Goal: Information Seeking & Learning: Learn about a topic

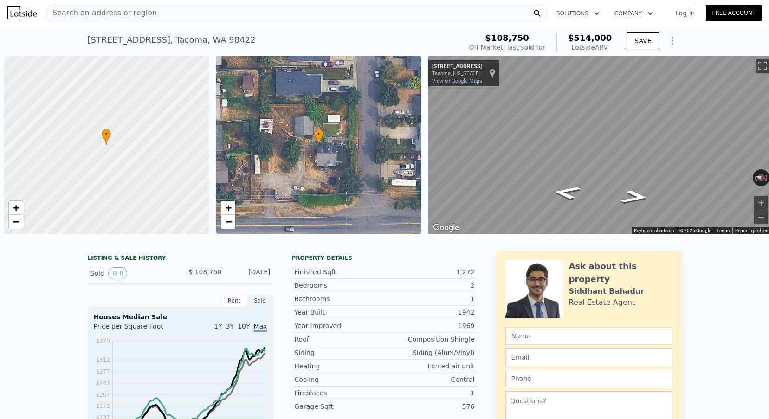
scroll to position [0, 4]
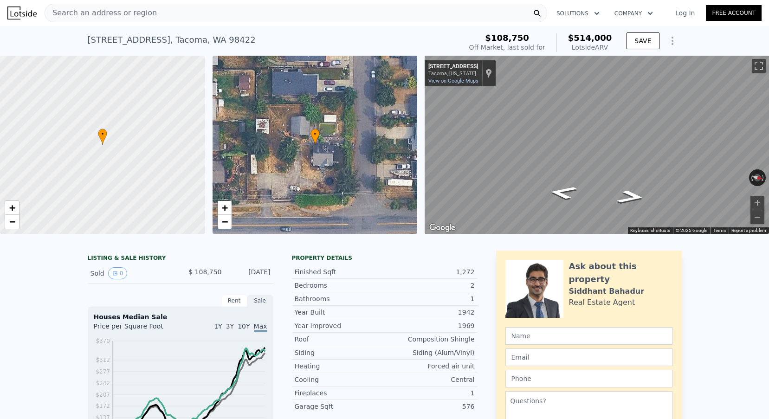
click at [147, 8] on div "Search an address or region" at bounding box center [296, 13] width 503 height 19
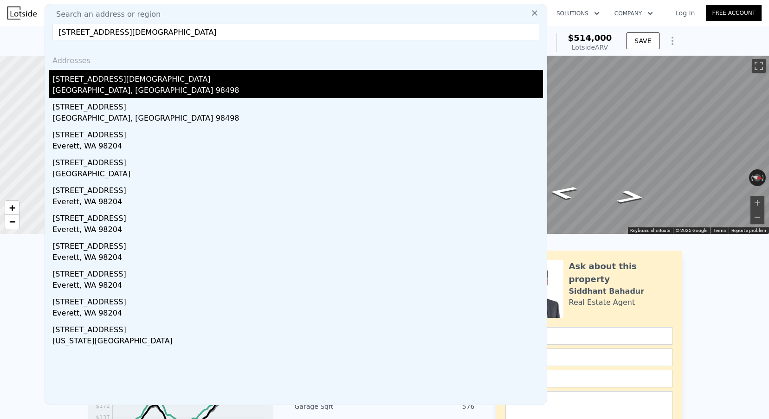
type input "[STREET_ADDRESS][DEMOGRAPHIC_DATA]"
click at [139, 78] on div "[STREET_ADDRESS][DEMOGRAPHIC_DATA]" at bounding box center [297, 77] width 491 height 15
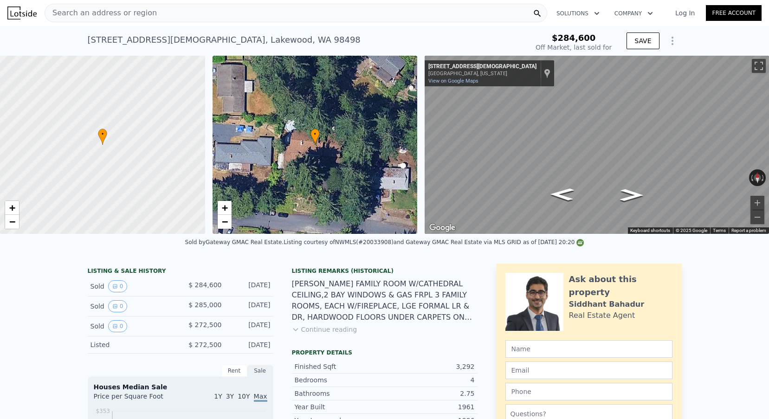
click at [675, 41] on icon "Show Options" at bounding box center [672, 40] width 11 height 11
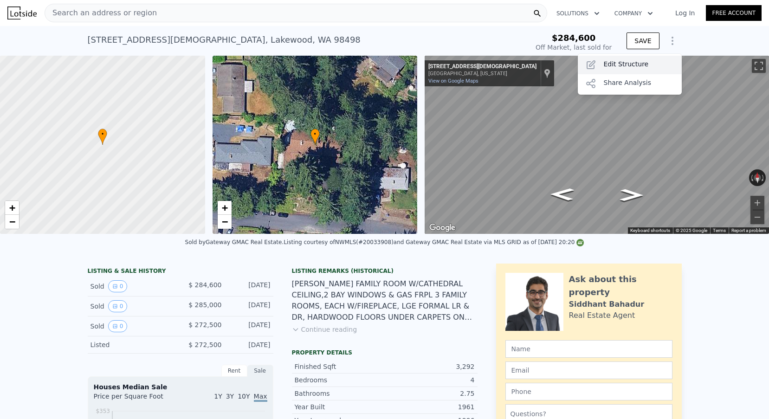
click at [620, 67] on div "Edit Structure" at bounding box center [630, 65] width 104 height 19
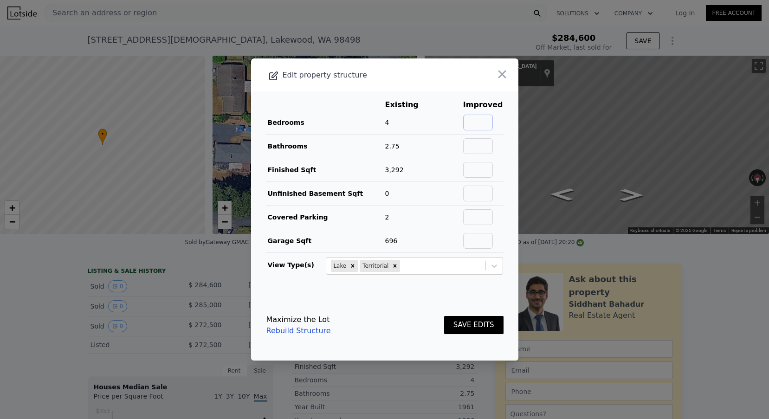
click at [490, 120] on input "text" at bounding box center [478, 123] width 30 height 16
type input "4"
click at [491, 143] on input "text" at bounding box center [478, 146] width 30 height 16
type input "2.75"
click at [488, 171] on input "text" at bounding box center [478, 170] width 30 height 16
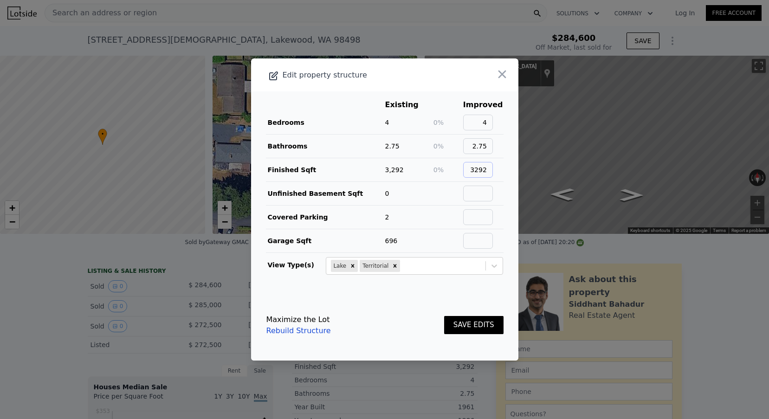
type input "3292"
click at [485, 199] on input "text" at bounding box center [478, 194] width 30 height 16
type input "0"
click at [483, 220] on input "text" at bounding box center [478, 217] width 30 height 16
type input "2"
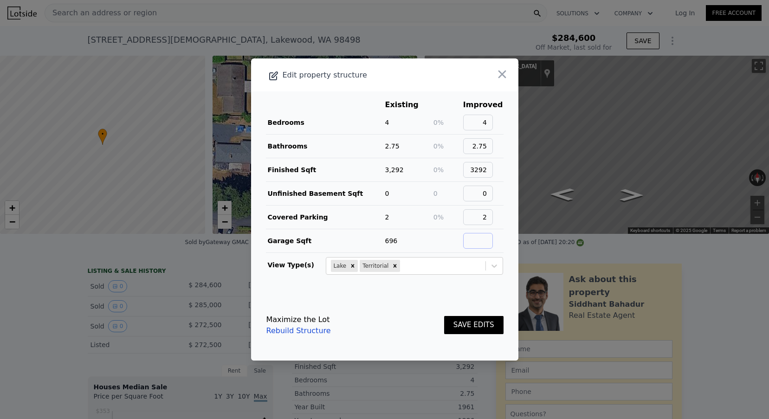
click at [483, 242] on input "text" at bounding box center [478, 241] width 30 height 16
type input "696"
click at [467, 331] on button "SAVE EDITS" at bounding box center [473, 325] width 59 height 18
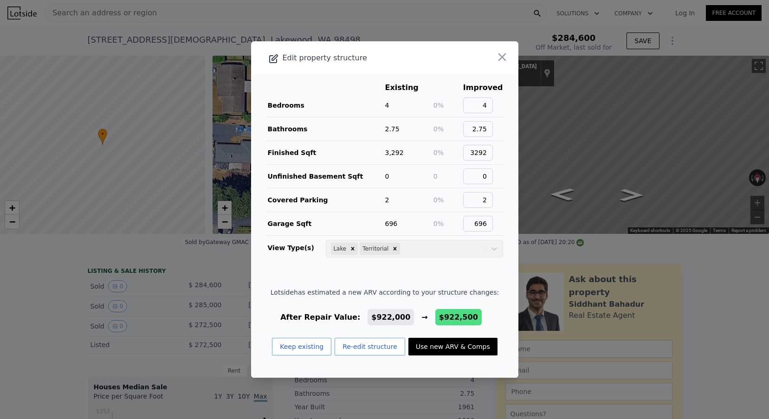
click at [460, 343] on button "Use new ARV & Comps" at bounding box center [453, 347] width 89 height 18
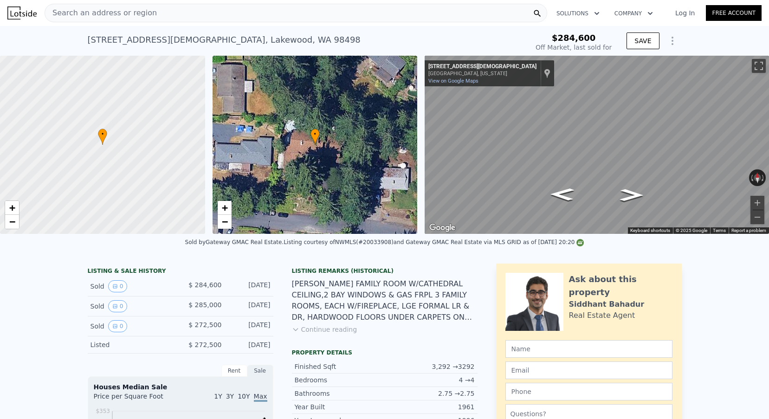
type input "$ 922,500"
type input "$ 559,797"
click at [94, 12] on span "Search an address or region" at bounding box center [101, 12] width 112 height 11
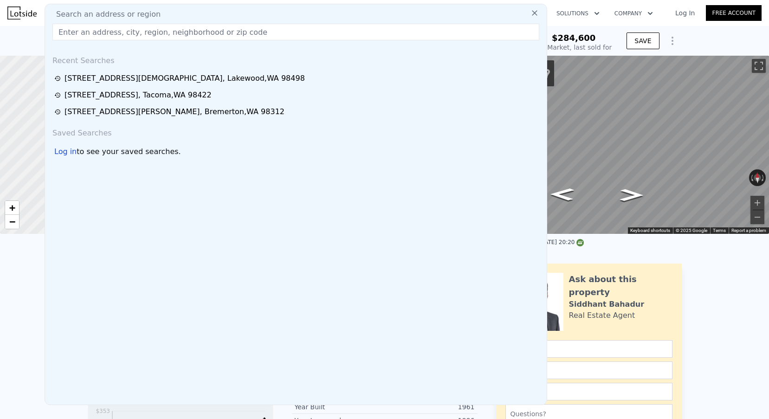
type input "$ 922,000"
type input "$ 559,335"
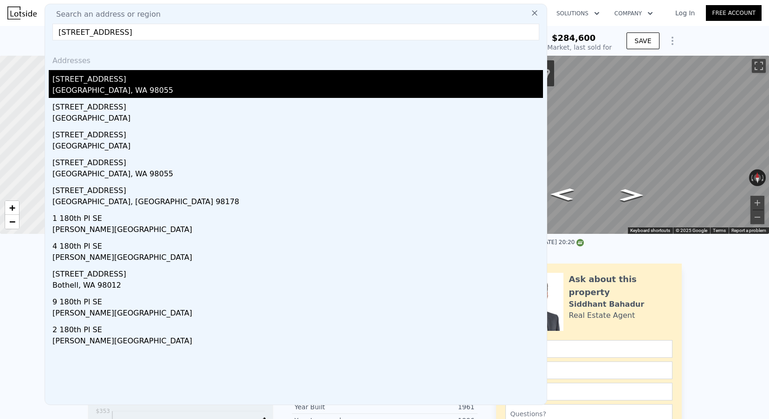
type input "[STREET_ADDRESS]"
click at [122, 78] on div "[STREET_ADDRESS]" at bounding box center [297, 77] width 491 height 15
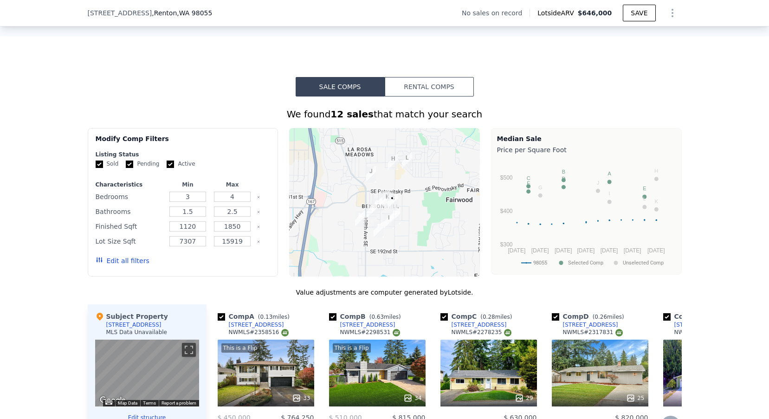
scroll to position [325, 0]
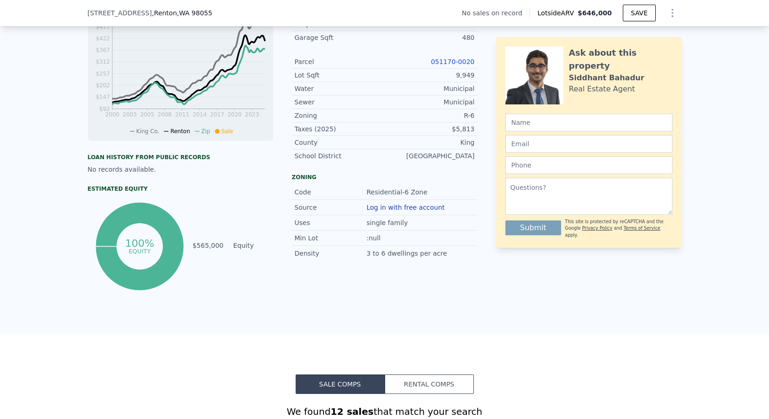
click at [446, 61] on link "051170-0020" at bounding box center [453, 61] width 44 height 7
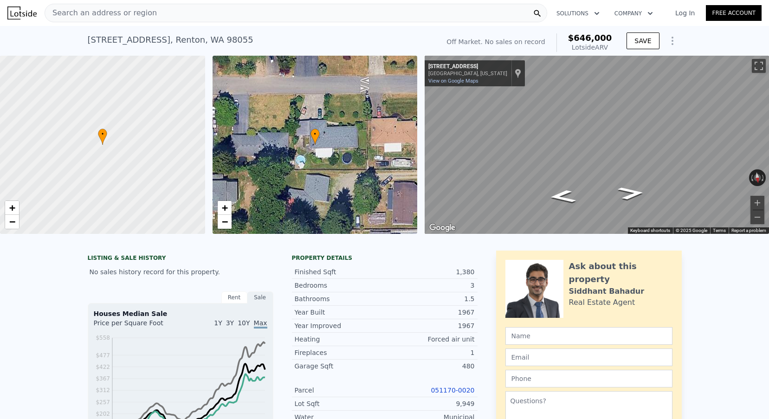
scroll to position [0, 0]
click at [121, 12] on span "Search an address or region" at bounding box center [101, 12] width 112 height 11
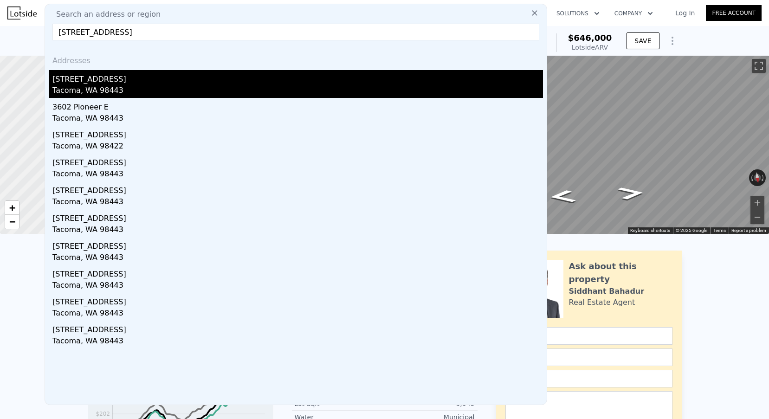
type input "[STREET_ADDRESS]"
click at [125, 89] on div "Tacoma, WA 98443" at bounding box center [297, 91] width 491 height 13
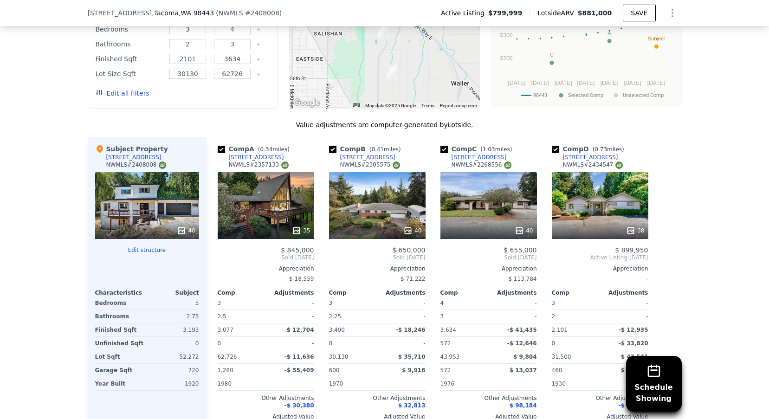
scroll to position [928, 0]
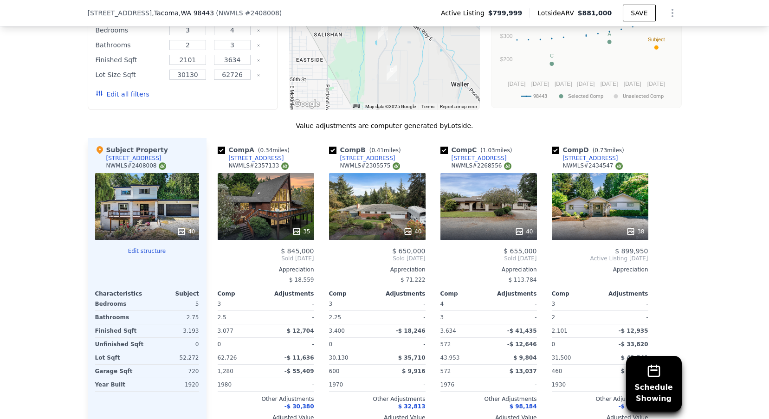
click at [510, 221] on div "40" at bounding box center [489, 206] width 97 height 67
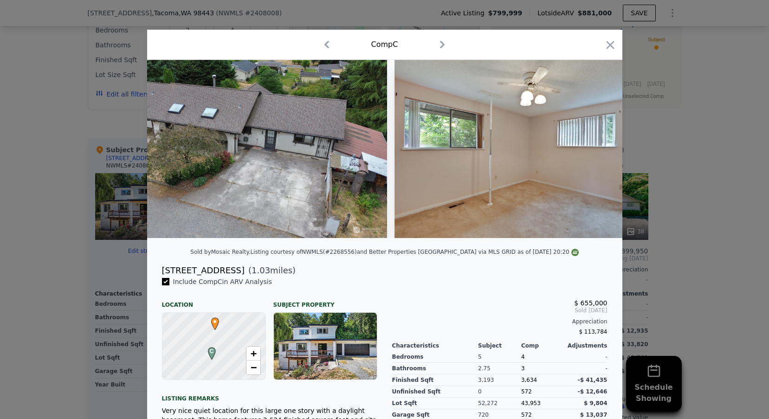
scroll to position [0, 1365]
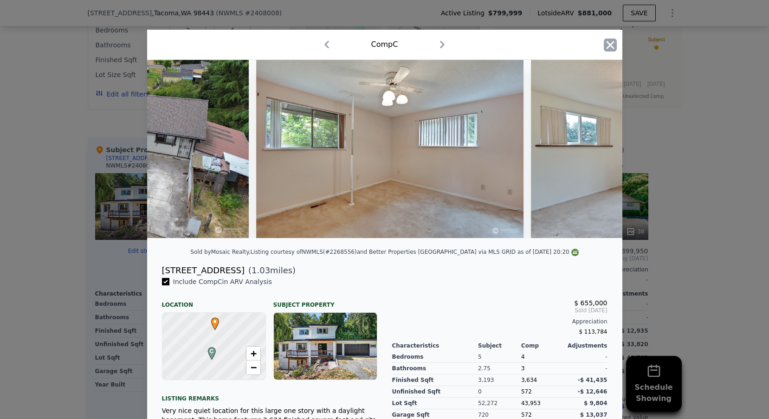
click at [615, 45] on icon "button" at bounding box center [610, 45] width 13 height 13
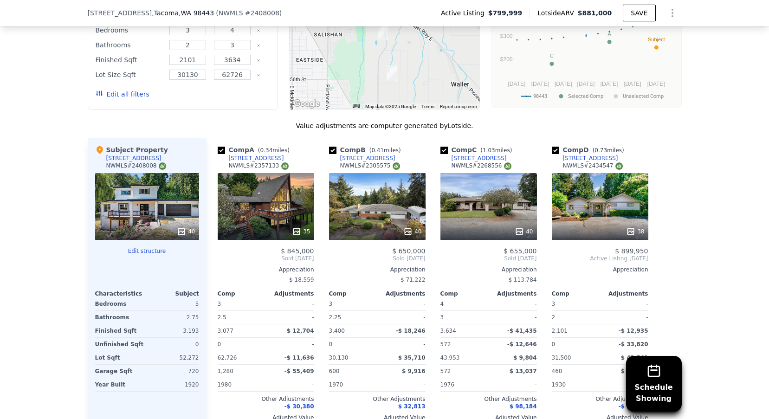
click at [262, 191] on div "35" at bounding box center [266, 206] width 97 height 67
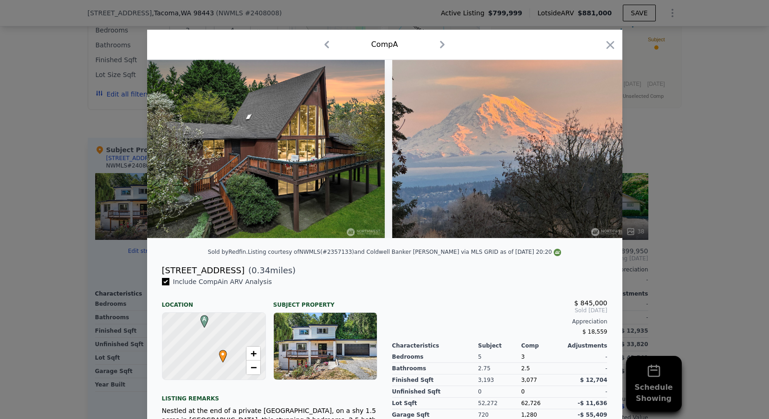
click at [344, 152] on img at bounding box center [266, 149] width 238 height 178
click at [324, 152] on img at bounding box center [266, 149] width 238 height 178
click at [321, 167] on img at bounding box center [266, 149] width 238 height 178
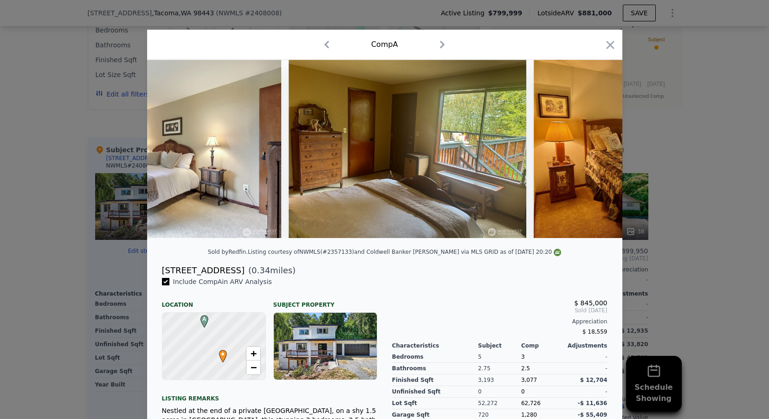
scroll to position [0, 3115]
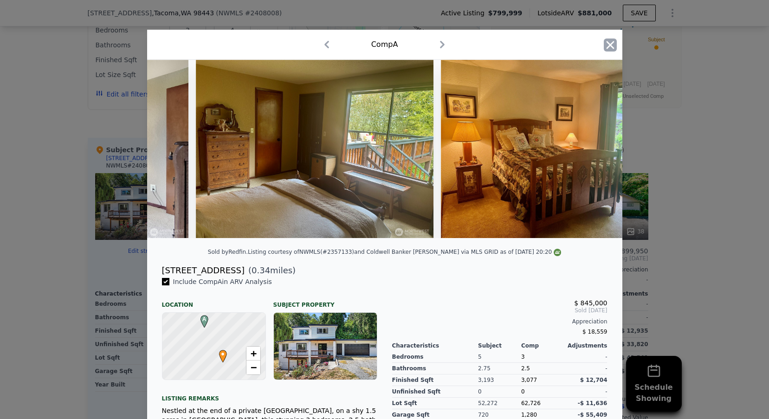
click at [616, 45] on icon "button" at bounding box center [610, 45] width 13 height 13
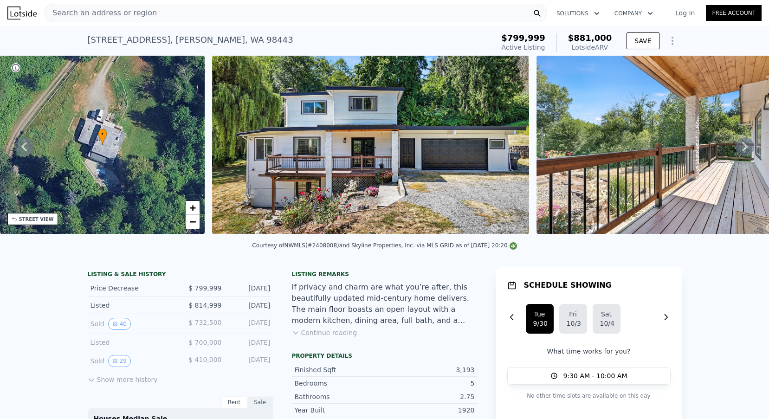
click at [424, 143] on img at bounding box center [370, 145] width 317 height 178
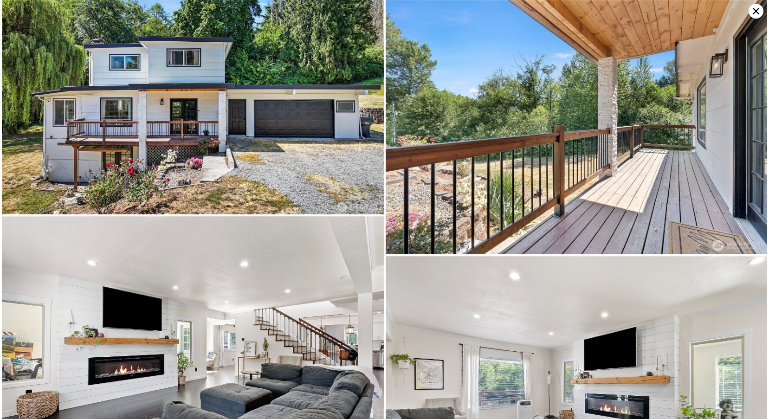
click at [749, 15] on icon at bounding box center [756, 11] width 15 height 15
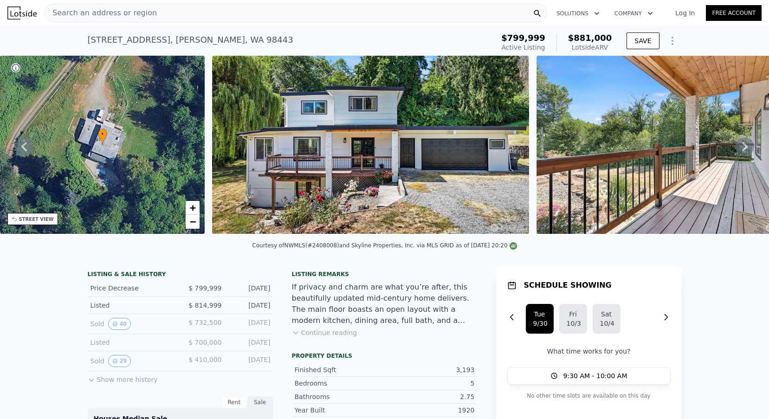
click at [118, 15] on span "Search an address or region" at bounding box center [101, 12] width 112 height 11
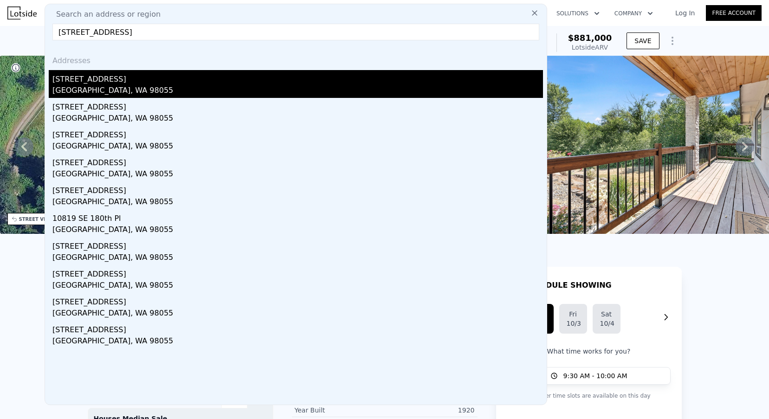
type input "[STREET_ADDRESS]"
click at [123, 80] on div "[STREET_ADDRESS]" at bounding box center [297, 77] width 491 height 15
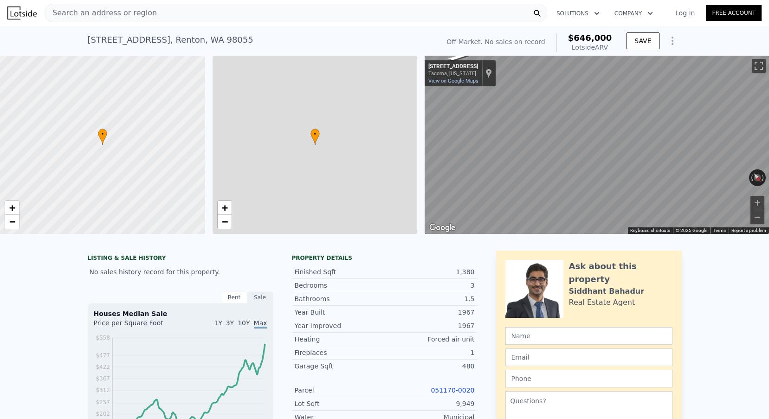
type input "$ 646,000"
type input "5"
type input "1.5"
type input "2.5"
type input "1120"
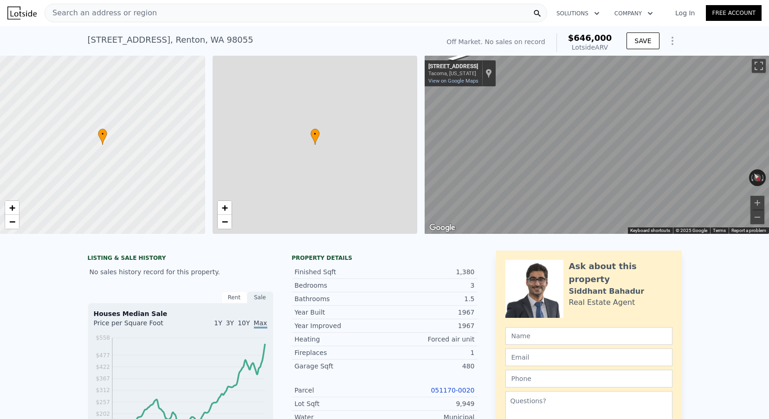
type input "1850"
type input "7307"
type input "15919"
type input "$ 29,998"
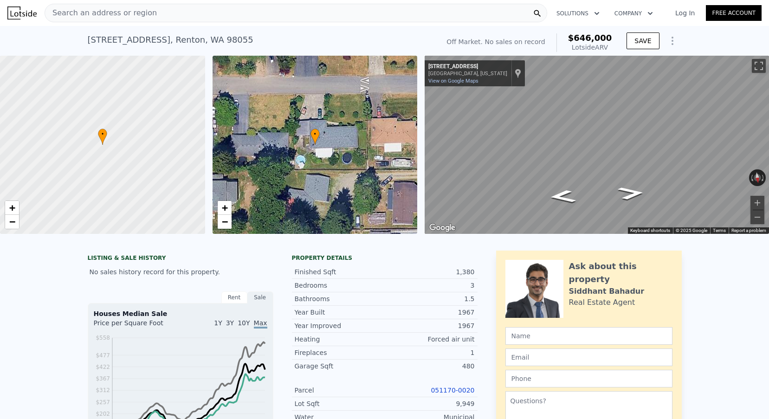
click at [671, 36] on icon "Show Options" at bounding box center [672, 40] width 11 height 11
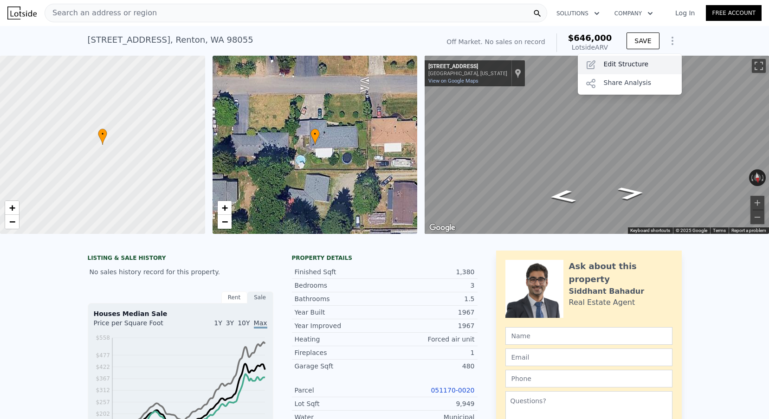
click at [643, 64] on div "Edit Structure" at bounding box center [630, 65] width 104 height 19
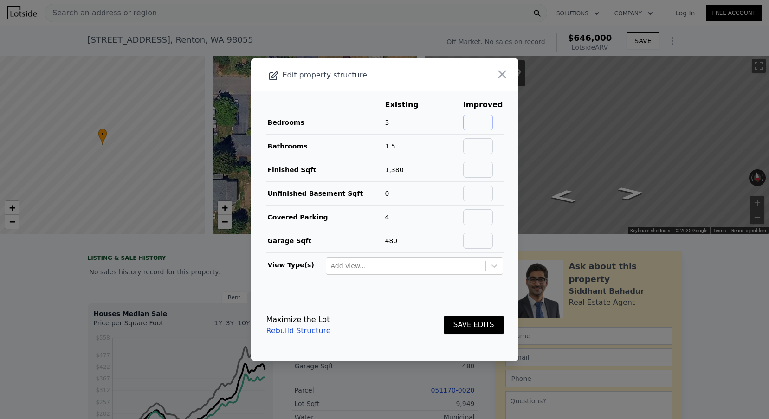
click at [493, 125] on input "text" at bounding box center [478, 123] width 30 height 16
type input "3"
click at [491, 149] on input "text" at bounding box center [478, 146] width 30 height 16
type input "1.5"
click at [478, 174] on input "text" at bounding box center [478, 170] width 30 height 16
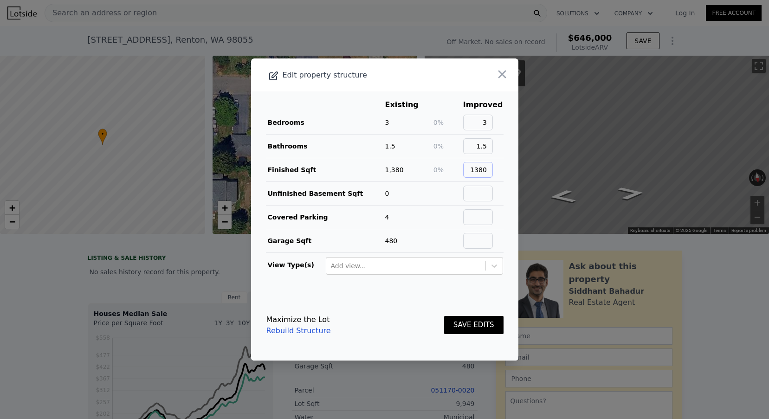
type input "1380"
click at [485, 193] on input "text" at bounding box center [478, 194] width 30 height 16
type input "0"
click at [481, 208] on td at bounding box center [483, 218] width 41 height 24
click at [485, 219] on input "text" at bounding box center [478, 217] width 30 height 16
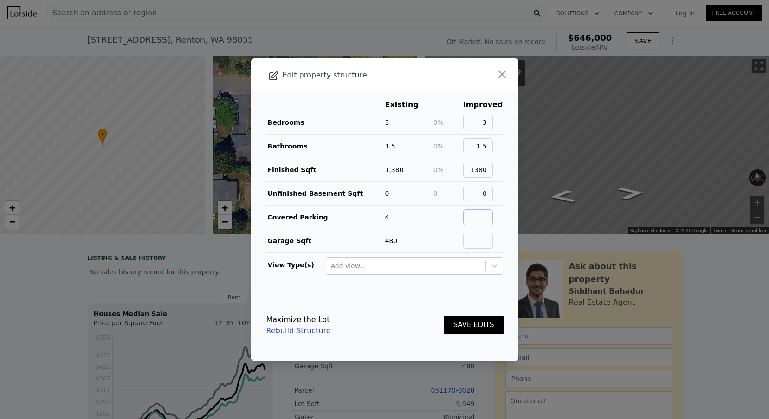
type input "3"
type input "4"
click at [486, 244] on input "text" at bounding box center [478, 241] width 30 height 16
type input "480"
click at [478, 314] on div "SAVE EDITS" at bounding box center [473, 325] width 59 height 41
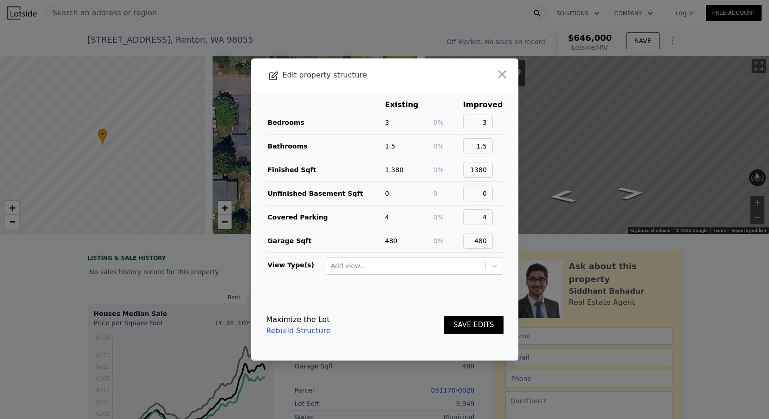
click at [476, 326] on button "SAVE EDITS" at bounding box center [473, 325] width 59 height 18
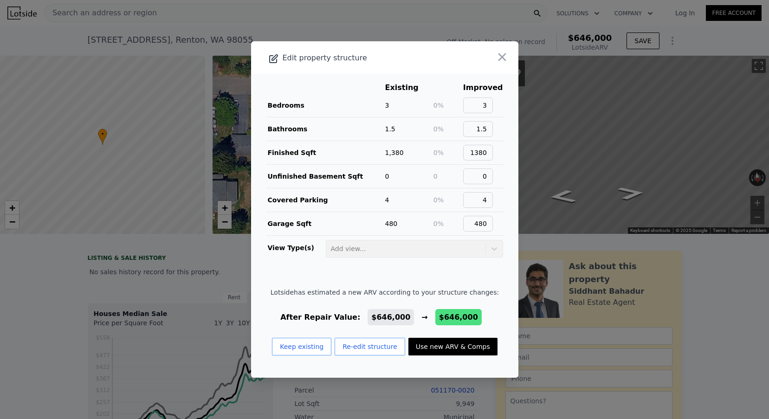
click at [466, 353] on button "Use new ARV & Comps" at bounding box center [453, 347] width 89 height 18
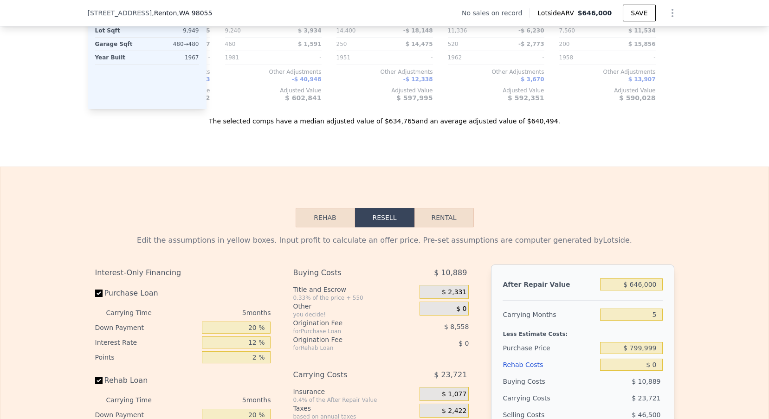
scroll to position [1307, 0]
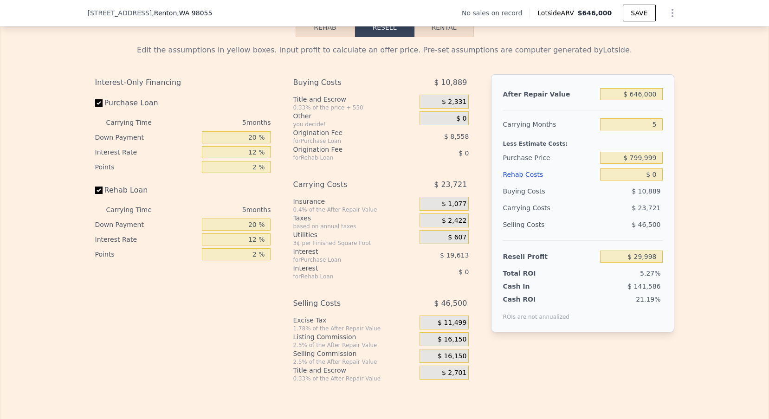
click at [664, 124] on div "After Repair Value $ 646,000 Carrying Months 5 Less Estimate Costs: Purchase Pr…" at bounding box center [582, 203] width 183 height 258
click at [662, 124] on input "5" at bounding box center [631, 124] width 62 height 12
type input "3"
type input "$ 39,487"
type input "3"
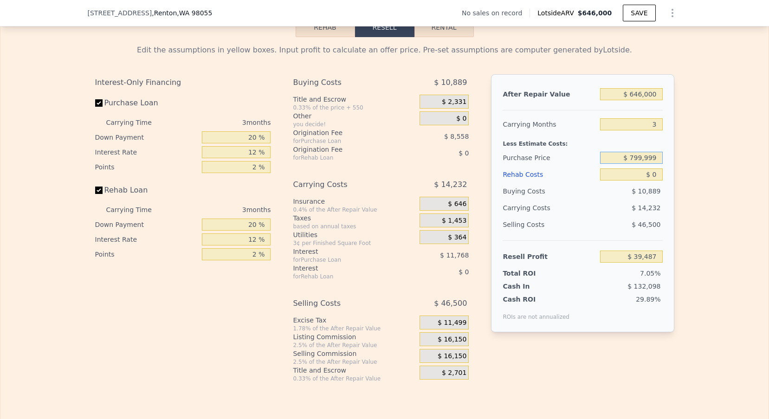
click at [639, 155] on input "$ 799,999" at bounding box center [631, 158] width 62 height 12
type input "$ 450,000"
type input "$ 127,888"
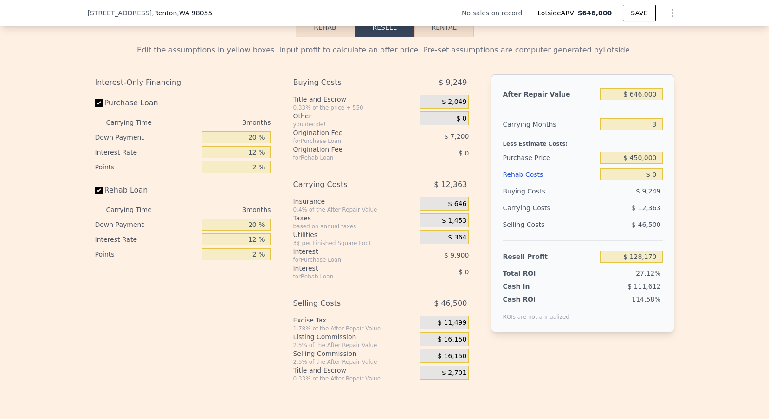
click at [587, 220] on div "Selling Costs" at bounding box center [550, 224] width 94 height 17
click at [658, 170] on input "$ 0" at bounding box center [631, 175] width 62 height 12
type input "$ 0"
type input "5"
type input "$ 00"
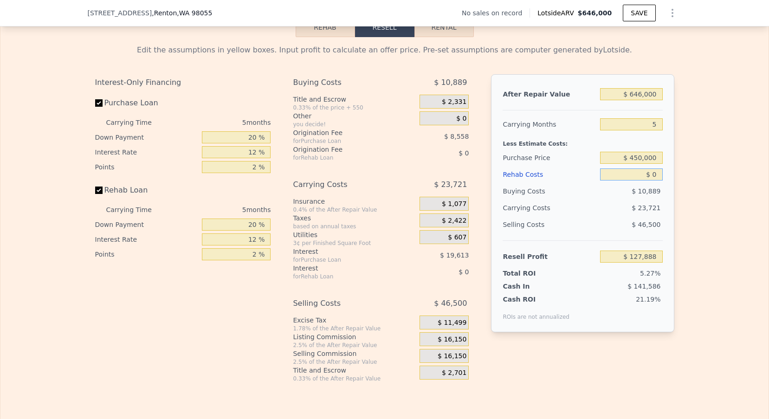
type input "$ 29,998"
type input "$ 0"
type input "$ 4"
type input "$ 29,994"
type input "$ 40"
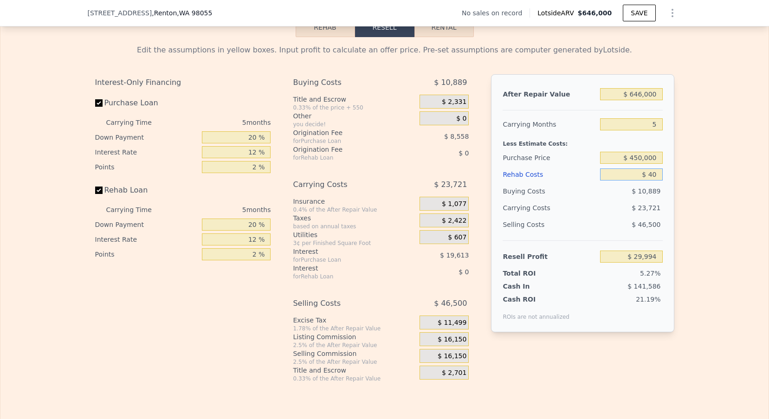
type input "$ 29,957"
type input "$ 400"
type input "$ 29,577"
type input "$ 40,000"
type input "-$ 12,107"
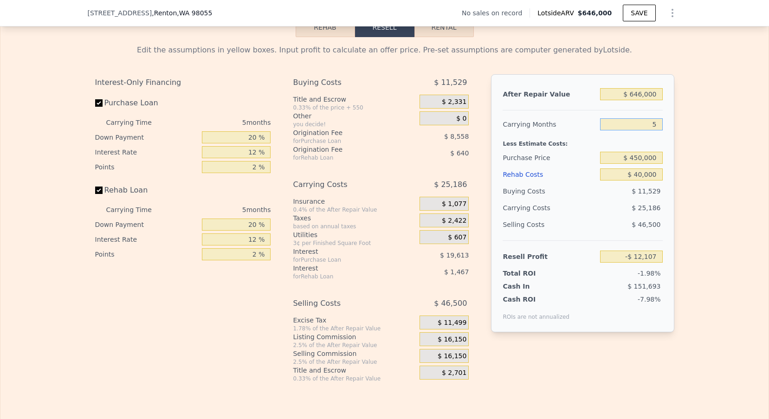
click at [655, 123] on input "5" at bounding box center [631, 124] width 62 height 12
type input "3"
type input "-$ 2,032"
type input "3"
click at [644, 179] on input "$ 40,000" at bounding box center [631, 175] width 62 height 12
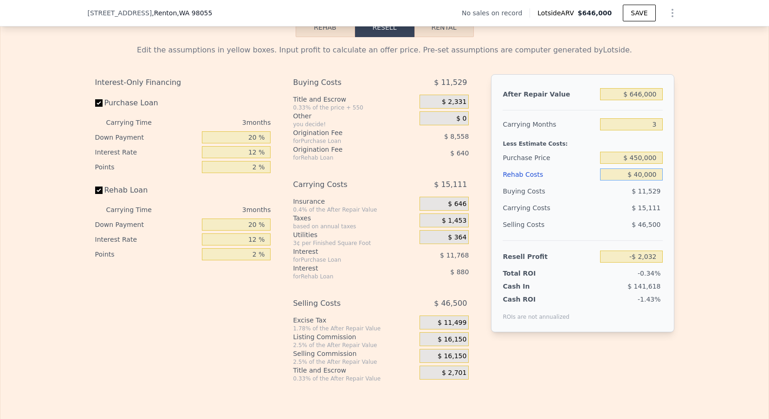
type input "$ 4,000"
type input "$ 35,336"
type input "$ 400"
type input "$ 39,072"
type input "$ 40"
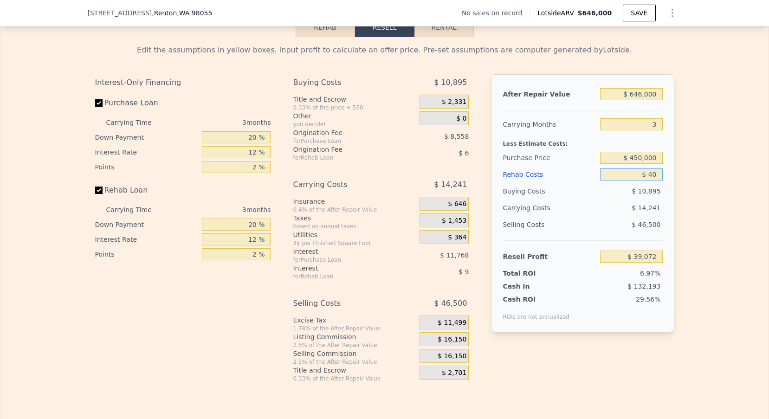
type input "$ 39,446"
type input "$ 4"
type input "$ 39,483"
type input "$ 40"
type input "$ 39,446"
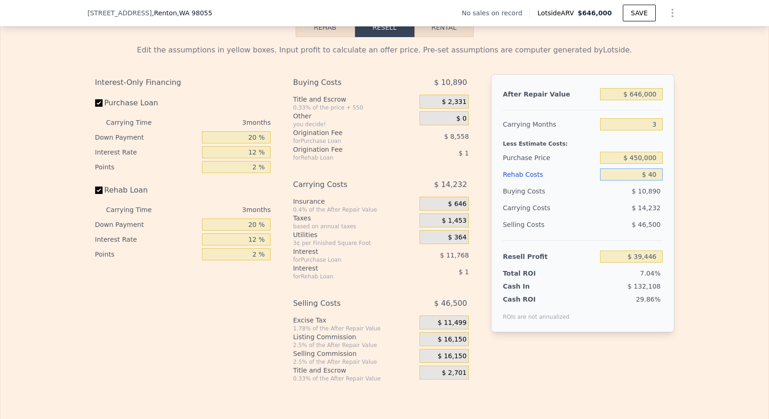
type input "$ 400"
type input "$ 39,072"
type input "$ 40,000"
type input "-$ 2,032"
type input "$ 400,000"
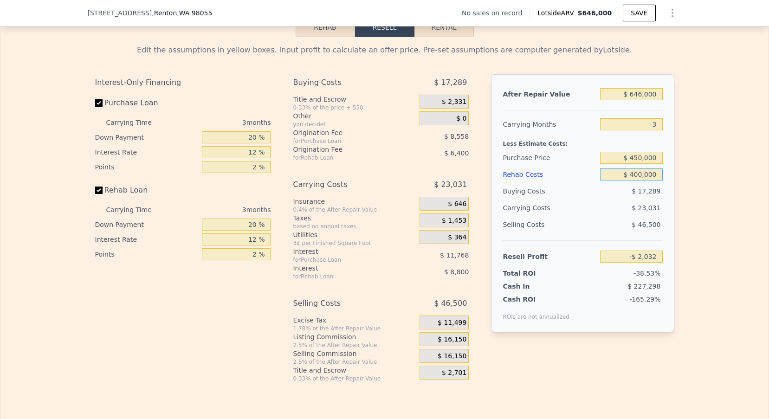
type input "-$ 375,712"
type input "$ 40,000"
click at [590, 216] on div "$ 15,111" at bounding box center [614, 208] width 98 height 17
click at [636, 161] on input "$ 450,000" at bounding box center [631, 158] width 62 height 12
click at [641, 159] on input "$ 450,000" at bounding box center [631, 158] width 62 height 12
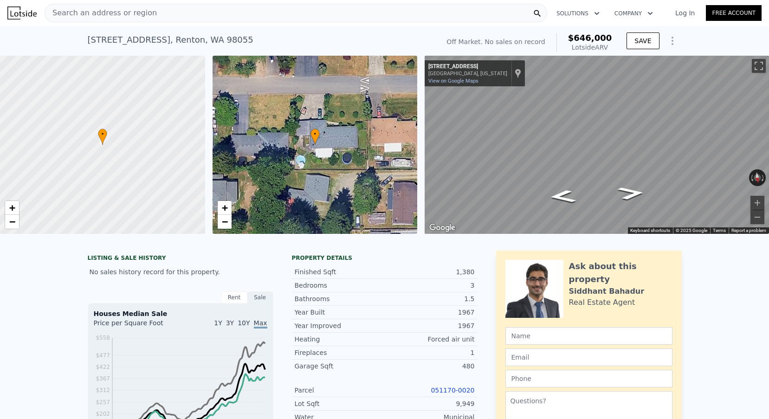
scroll to position [-1, 0]
click at [82, 23] on div "Search an address or region Solutions Company Open main menu Log In Free Account" at bounding box center [384, 13] width 754 height 22
type input "$ 86,369"
click at [82, 18] on span "Search an address or region" at bounding box center [101, 12] width 112 height 11
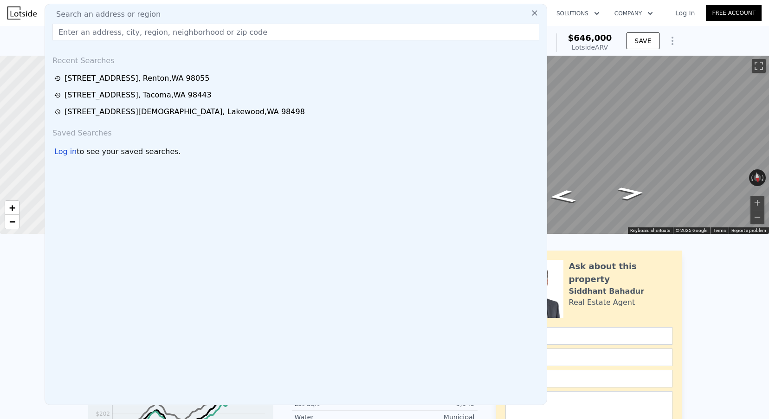
type input "[STREET_ADDRESS]"
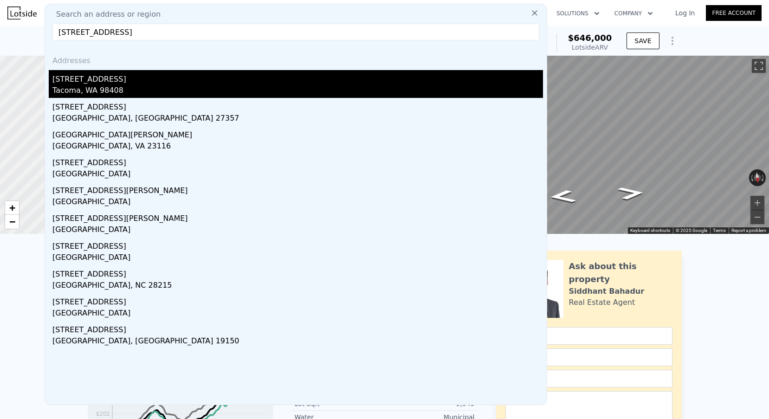
click at [89, 90] on div "Tacoma, WA 98408" at bounding box center [297, 91] width 491 height 13
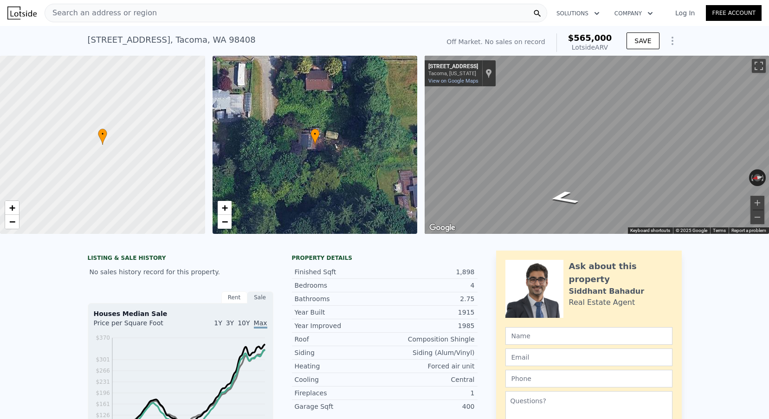
click at [128, 15] on span "Search an address or region" at bounding box center [101, 12] width 112 height 11
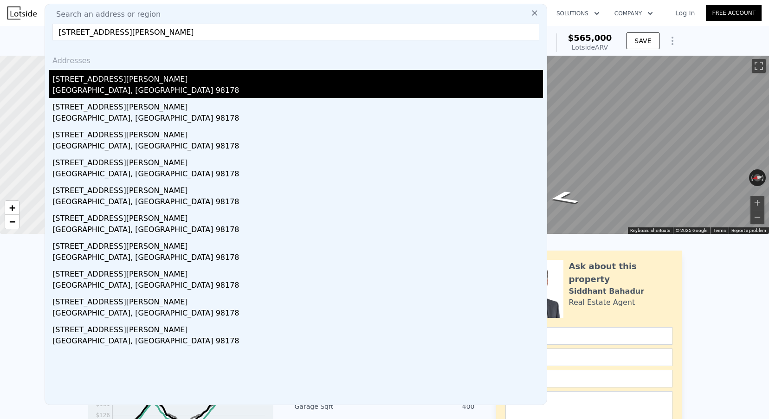
type input "[STREET_ADDRESS][PERSON_NAME]"
click at [113, 76] on div "[STREET_ADDRESS][PERSON_NAME]" at bounding box center [297, 77] width 491 height 15
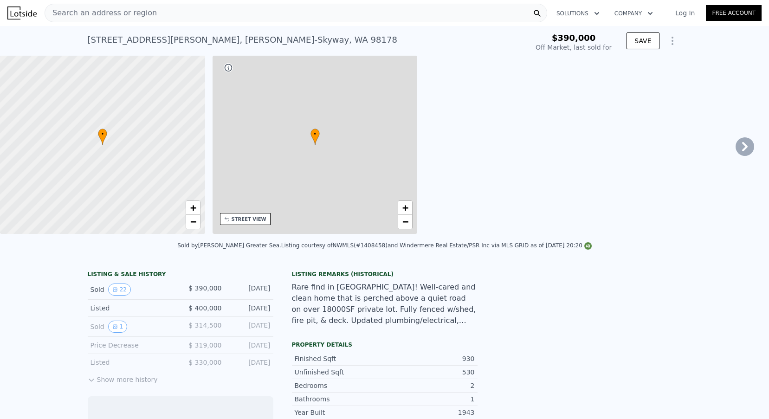
scroll to position [0, 216]
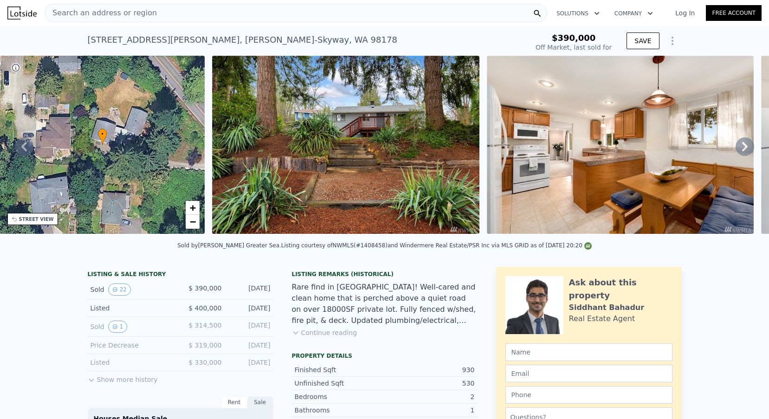
click at [670, 36] on icon "Show Options" at bounding box center [672, 40] width 11 height 11
click at [617, 63] on div "Edit Structure" at bounding box center [630, 65] width 104 height 19
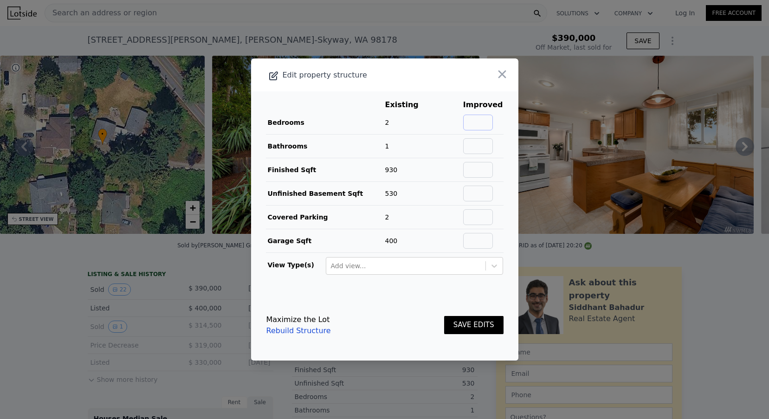
click at [493, 129] on input "text" at bounding box center [478, 123] width 30 height 16
type input "2"
click at [491, 142] on input "text" at bounding box center [478, 146] width 30 height 16
type input "1"
click at [489, 167] on input "text" at bounding box center [478, 170] width 30 height 16
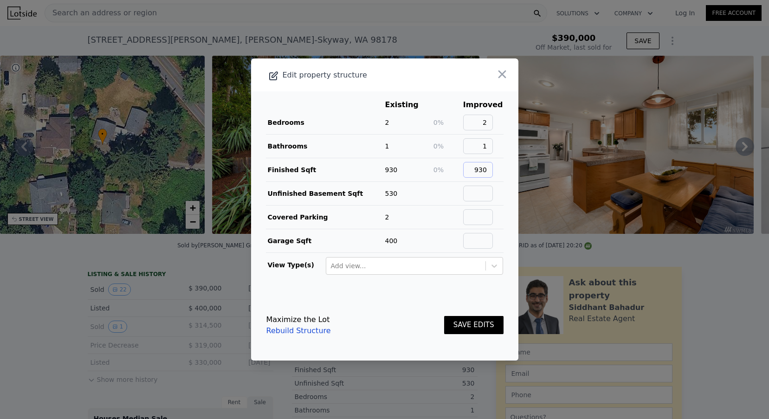
type input "930"
click at [486, 187] on input "text" at bounding box center [478, 194] width 30 height 16
click at [486, 189] on input "text" at bounding box center [478, 194] width 30 height 16
type input "530"
click at [486, 215] on input "text" at bounding box center [478, 217] width 30 height 16
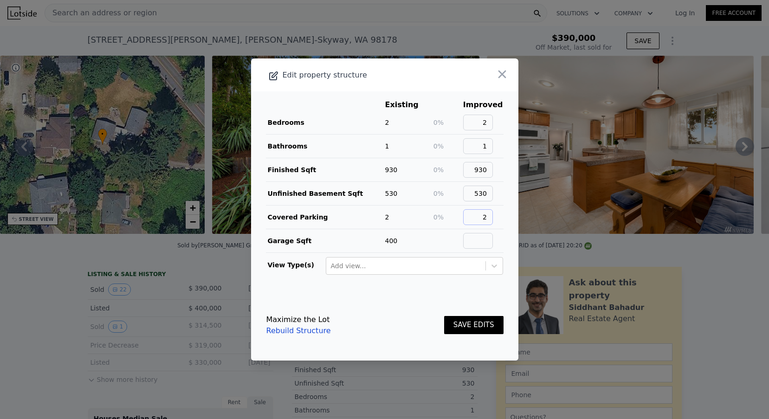
type input "2"
click at [486, 239] on input "text" at bounding box center [478, 241] width 30 height 16
type input "3"
type input "400"
click at [473, 330] on button "SAVE EDITS" at bounding box center [473, 325] width 59 height 18
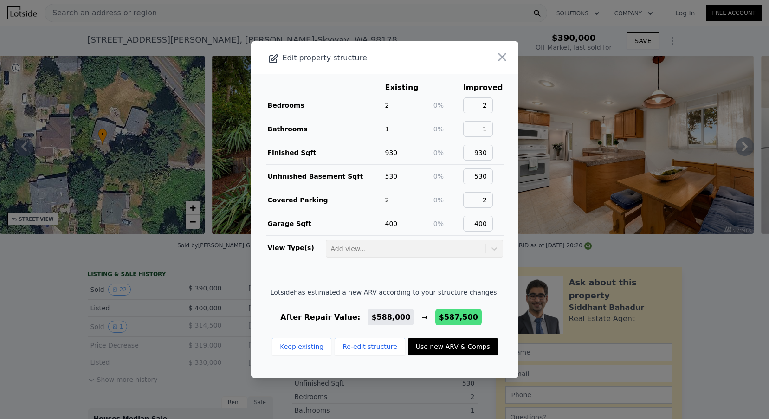
click at [449, 347] on button "Use new ARV & Comps" at bounding box center [453, 347] width 89 height 18
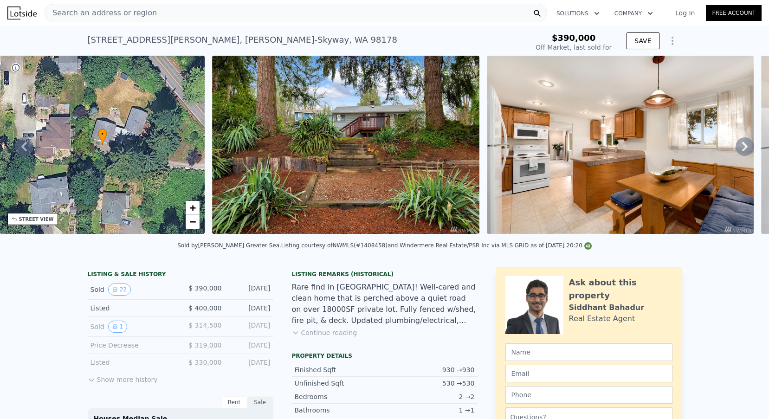
type input "$ 587,500"
type input "$ 128,495"
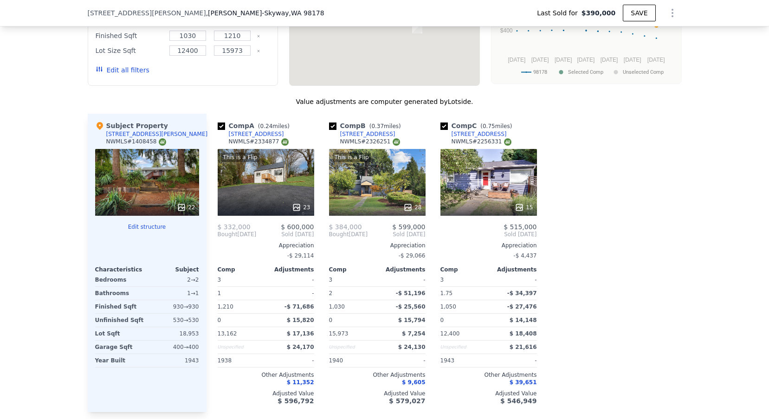
scroll to position [1033, 0]
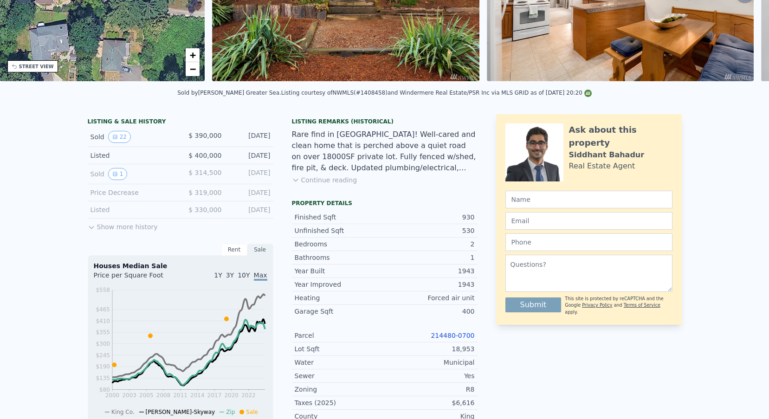
type input "$ 588,000"
type input "$ 128,960"
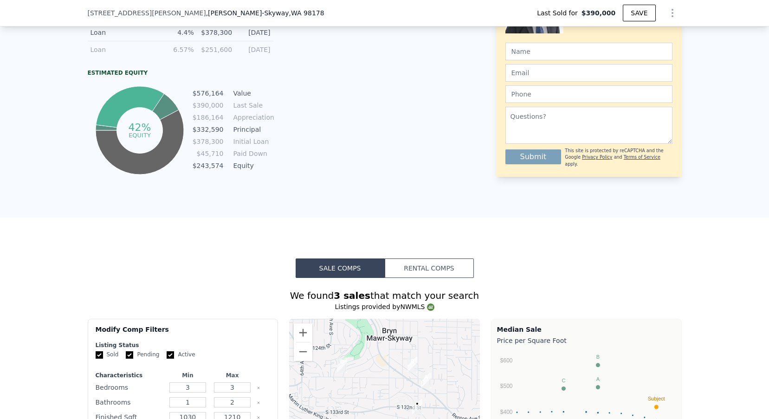
scroll to position [83, 0]
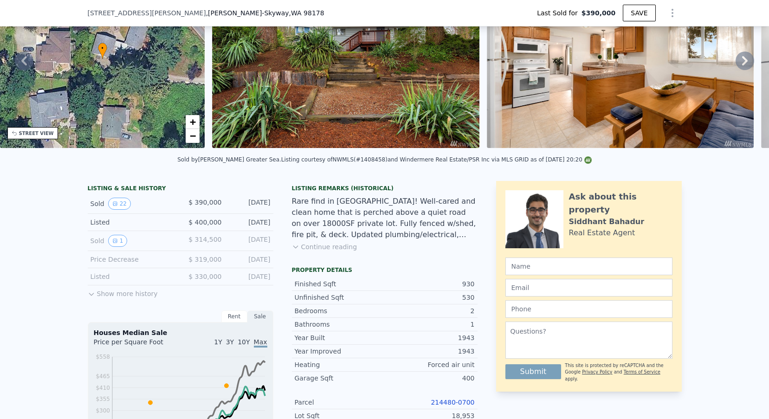
click at [448, 402] on link "214480-0700" at bounding box center [453, 402] width 44 height 7
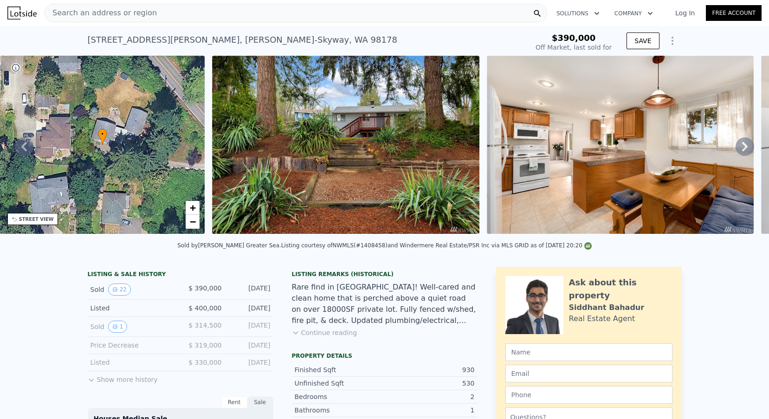
scroll to position [0, 0]
click at [109, 20] on div "Search an address or region" at bounding box center [101, 13] width 112 height 18
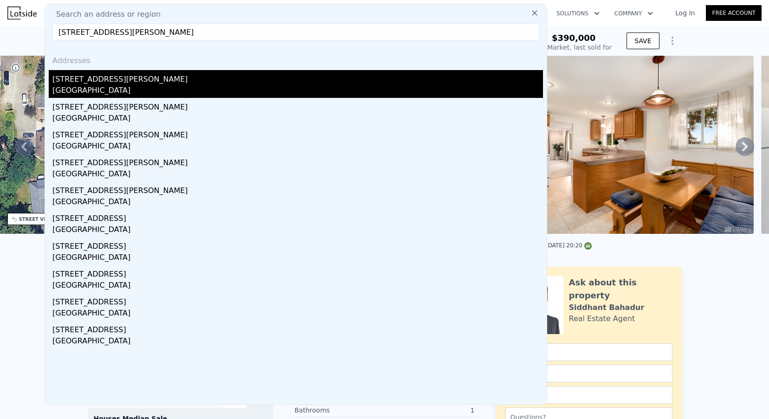
type input "[STREET_ADDRESS][PERSON_NAME]"
click at [97, 93] on div "[GEOGRAPHIC_DATA]" at bounding box center [297, 91] width 491 height 13
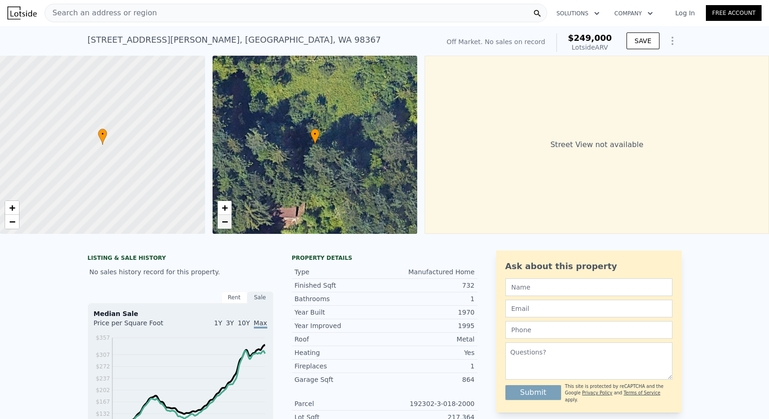
click at [225, 223] on span "−" at bounding box center [224, 222] width 6 height 12
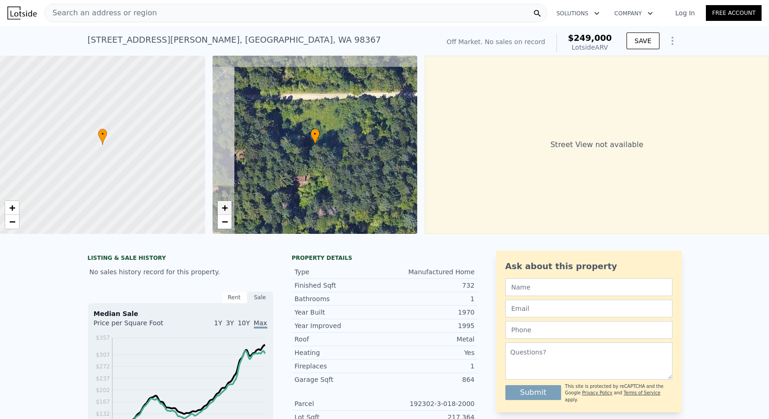
click at [225, 205] on span "+" at bounding box center [224, 208] width 6 height 12
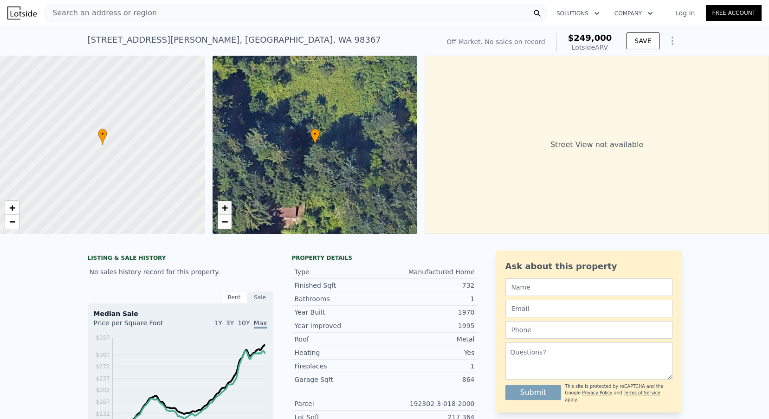
click at [225, 205] on span "+" at bounding box center [224, 208] width 6 height 12
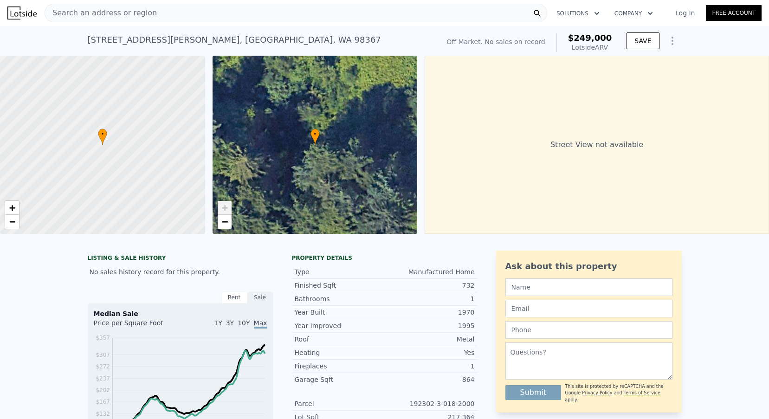
click at [224, 210] on span "+" at bounding box center [224, 208] width 6 height 12
click at [122, 13] on span "Search an address or region" at bounding box center [101, 12] width 112 height 11
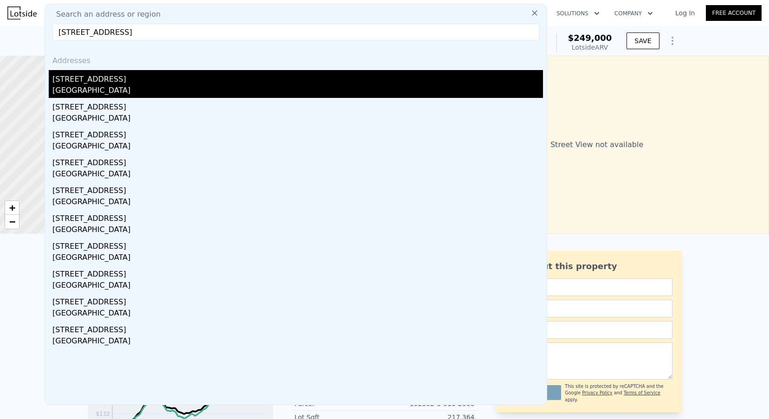
type input "[STREET_ADDRESS]"
click at [110, 78] on div "[STREET_ADDRESS]" at bounding box center [297, 77] width 491 height 15
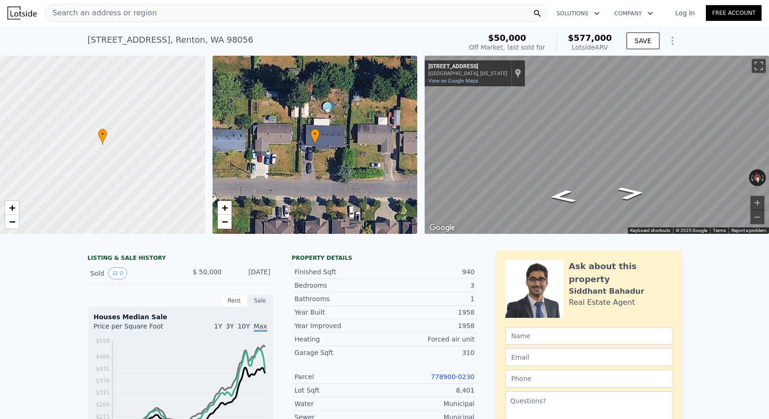
scroll to position [-1, 0]
click at [132, 16] on span "Search an address or region" at bounding box center [101, 12] width 112 height 11
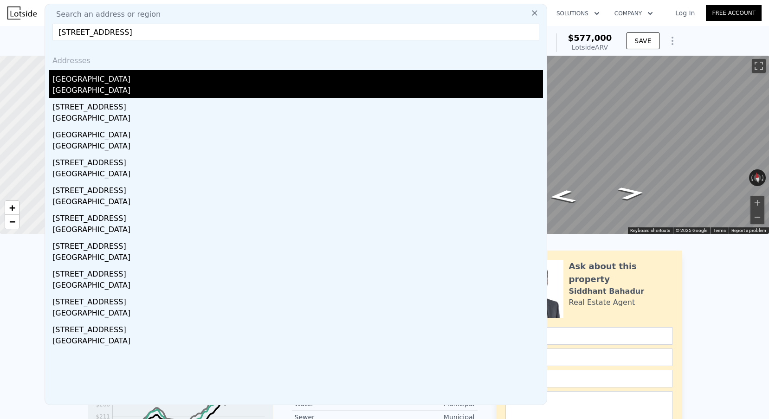
type input "[STREET_ADDRESS]"
click at [161, 96] on div "[GEOGRAPHIC_DATA]" at bounding box center [297, 91] width 491 height 13
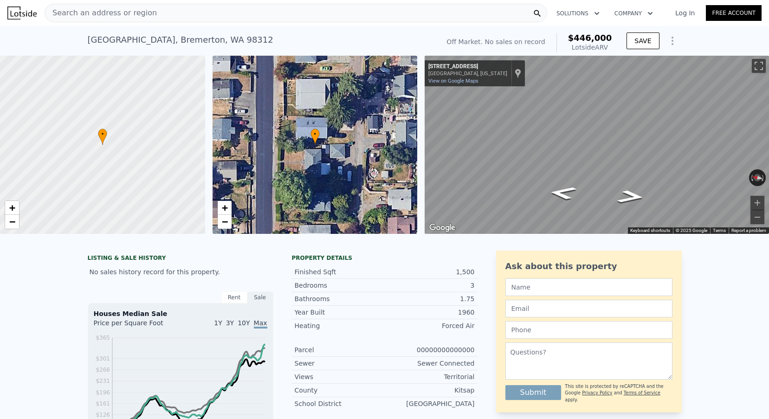
click at [79, 15] on span "Search an address or region" at bounding box center [101, 12] width 112 height 11
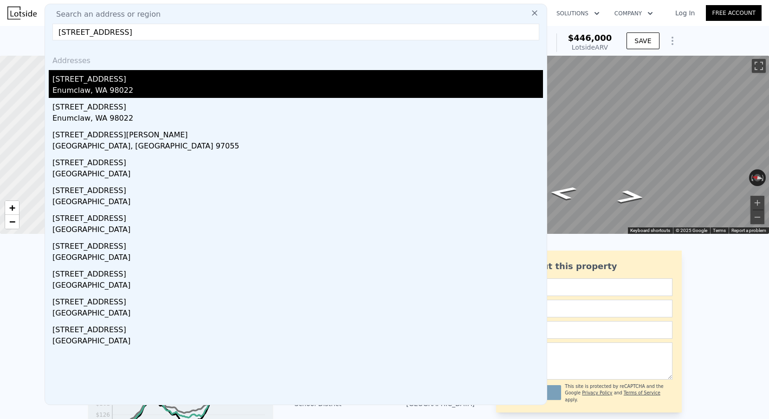
type input "[STREET_ADDRESS]"
click at [114, 79] on div "[STREET_ADDRESS]" at bounding box center [297, 77] width 491 height 15
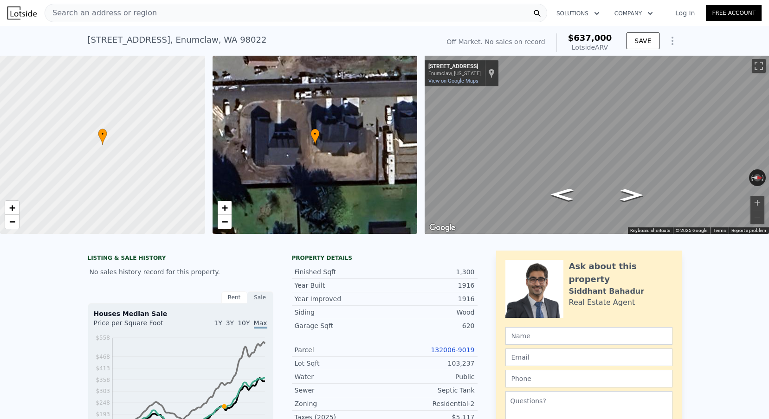
scroll to position [94, 0]
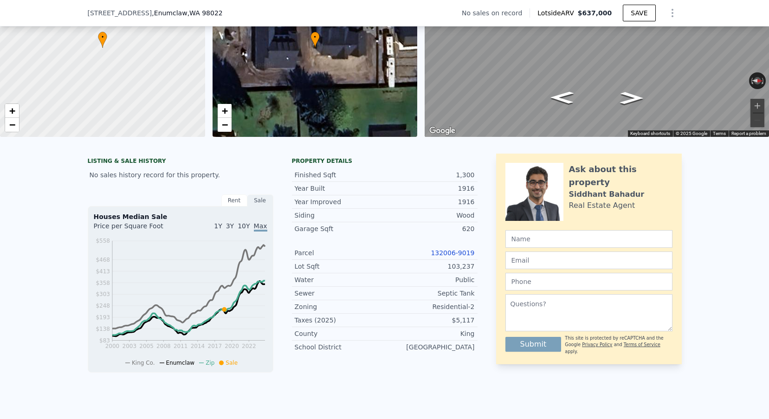
click at [459, 251] on link "132006-9019" at bounding box center [453, 252] width 44 height 7
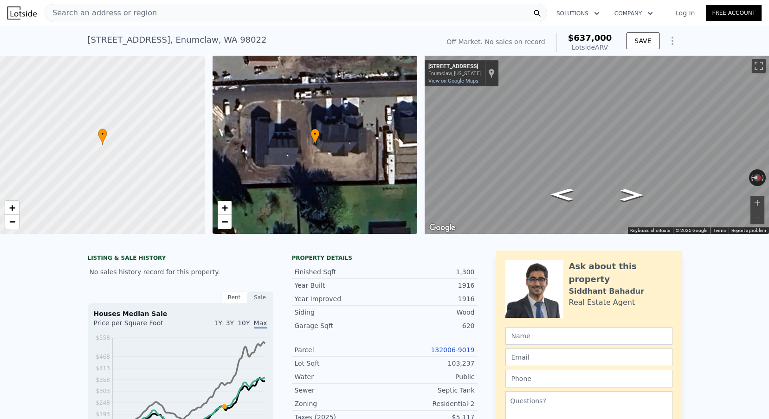
scroll to position [0, 0]
click at [145, 14] on span "Search an address or region" at bounding box center [101, 12] width 112 height 11
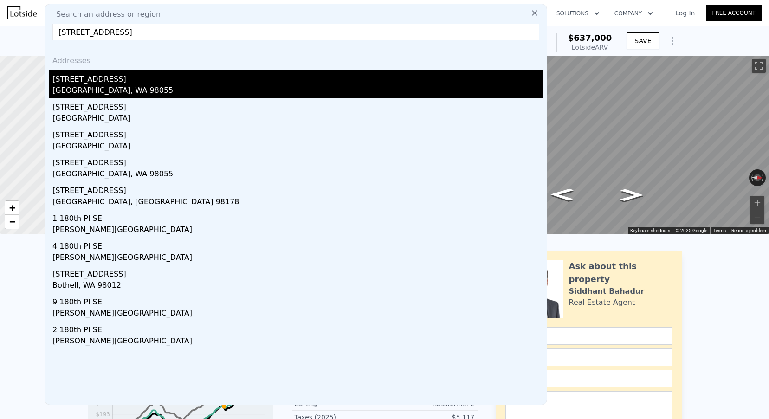
type input "[STREET_ADDRESS]"
click at [149, 76] on div "[STREET_ADDRESS]" at bounding box center [297, 77] width 491 height 15
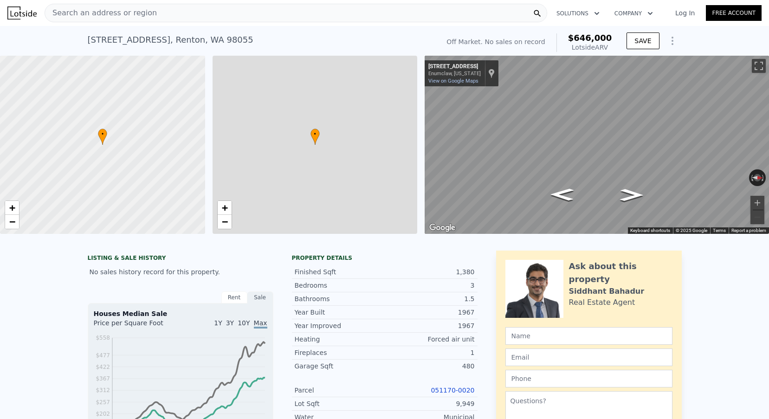
type input "$ 646,000"
type input "5"
type input "3"
type input "1.5"
type input "2.5"
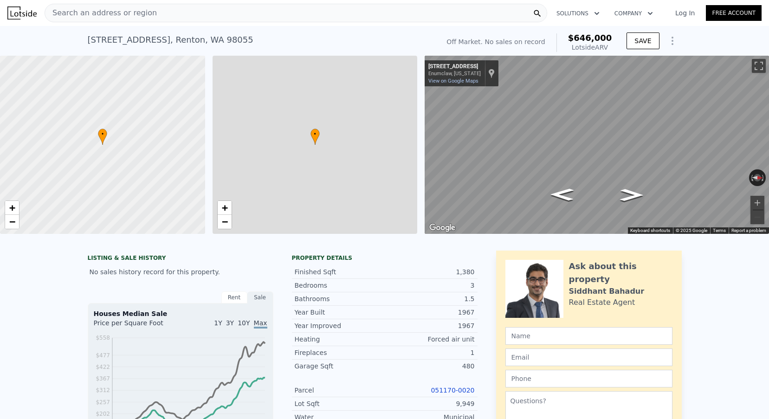
type input "1120"
type input "1850"
type input "7307"
type input "15919"
type input "$ 29,998"
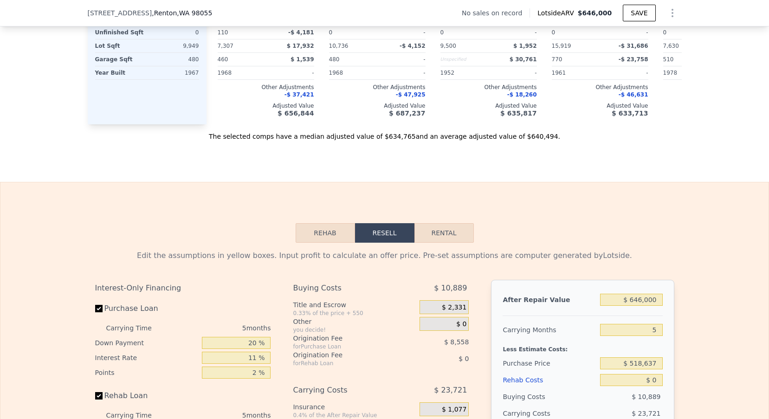
scroll to position [1326, 0]
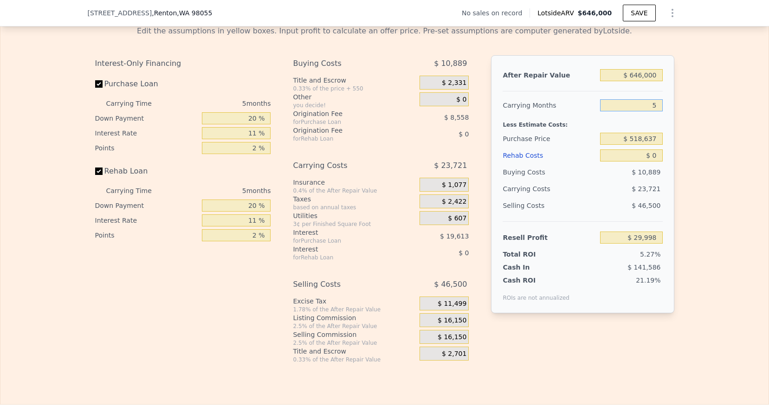
click at [660, 110] on input "5" at bounding box center [631, 105] width 62 height 12
type input "3"
type input "$ 39,487"
type input "3"
click at [647, 138] on input "$ 518,637" at bounding box center [631, 139] width 62 height 12
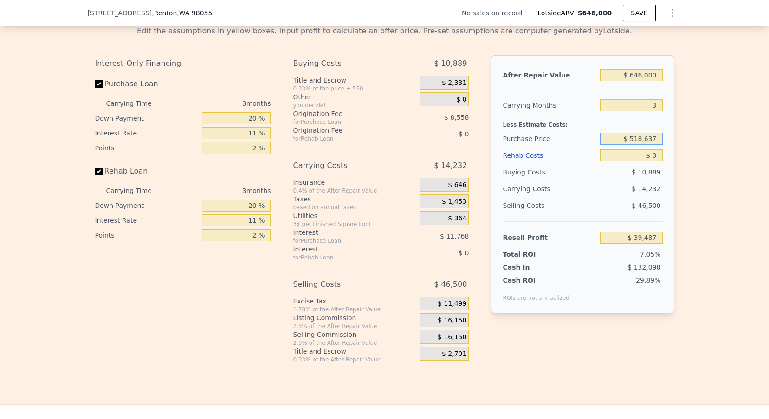
click at [647, 138] on input "$ 518,637" at bounding box center [631, 139] width 62 height 12
type input "$ 450,000"
type input "$ 127,888"
click at [660, 157] on input "$ 0" at bounding box center [631, 155] width 62 height 12
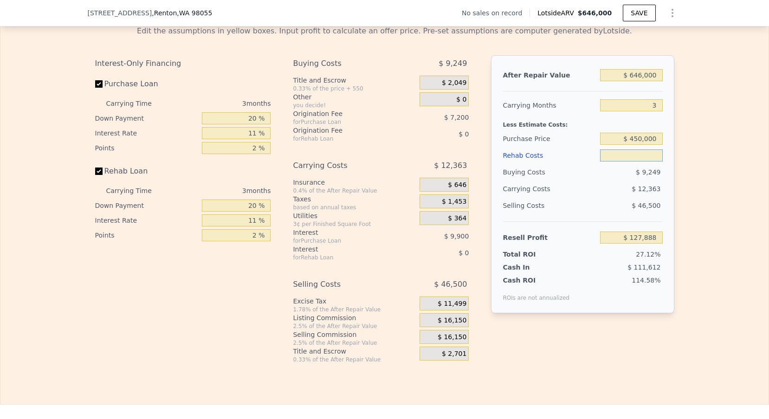
type input "$ 4"
type input "$ 127,884"
type input "$ 40"
type input "$ 127,847"
type input "$ 400"
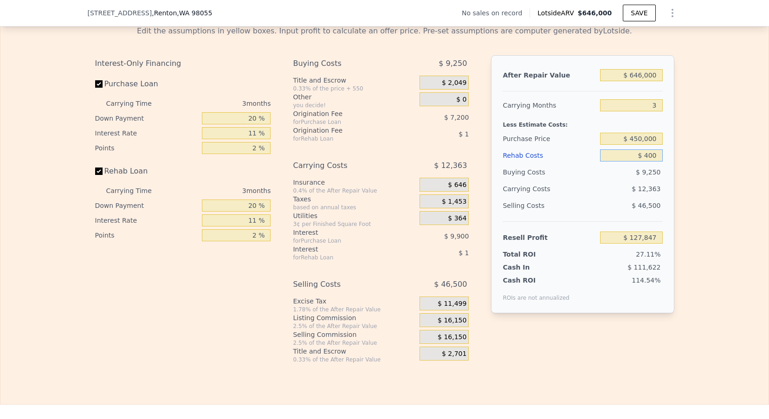
type input "$ 127,473"
type input "$ 4,000"
type input "$ 123,737"
type input "$ 40,000"
type input "$ 86,369"
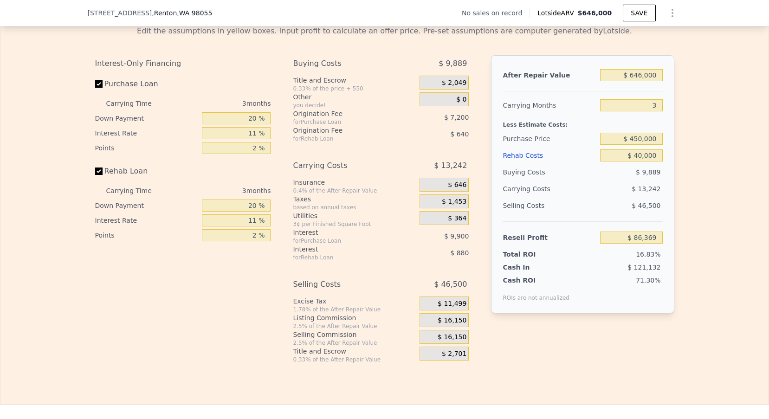
click at [728, 117] on div "Edit the assumptions in yellow boxes. Input profit to calculate an offer price.…" at bounding box center [384, 190] width 768 height 345
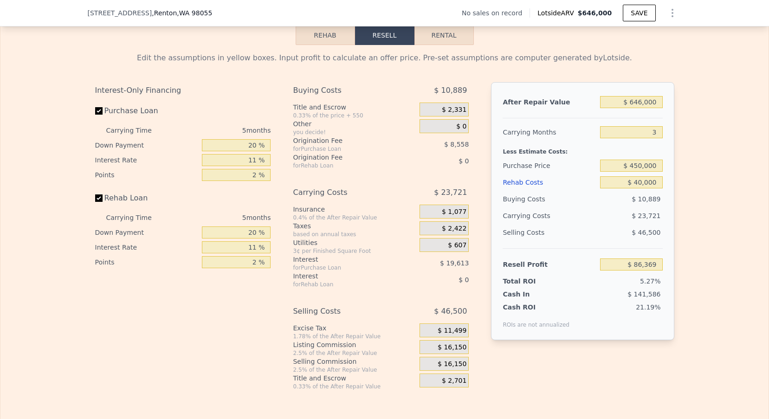
type input "5"
type input "$ 0"
type input "$ 29,998"
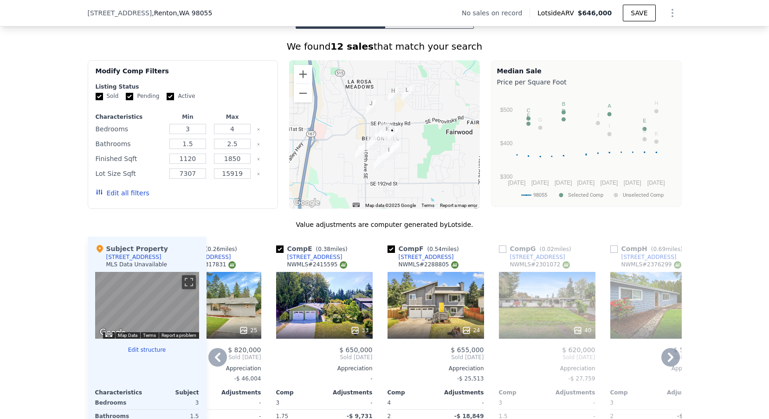
scroll to position [596, 0]
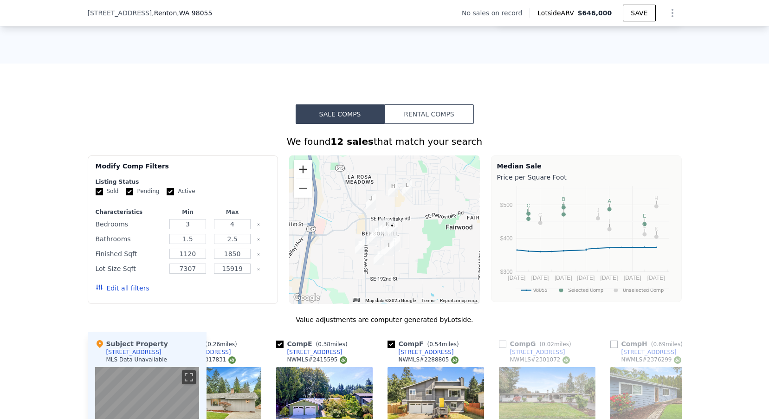
click at [307, 170] on button "Zoom in" at bounding box center [303, 169] width 19 height 19
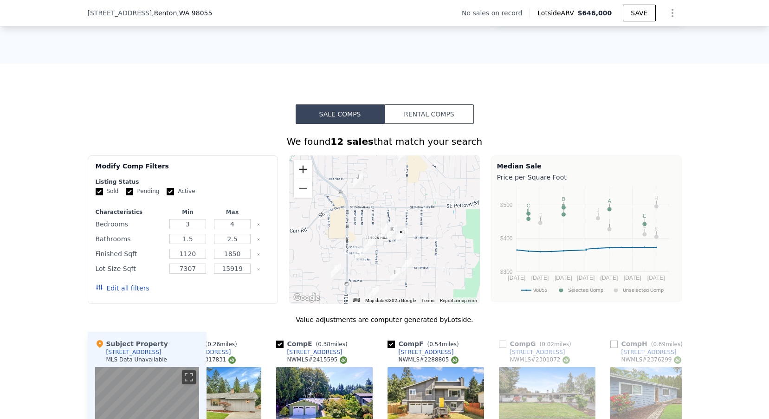
click at [307, 170] on button "Zoom in" at bounding box center [303, 169] width 19 height 19
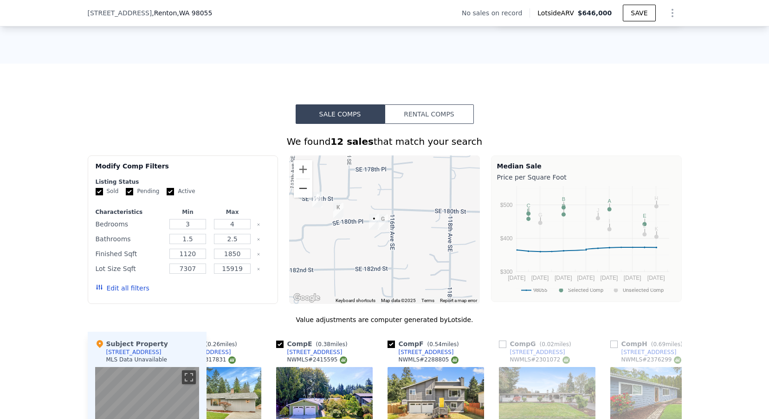
drag, startPoint x: 384, startPoint y: 236, endPoint x: 306, endPoint y: 185, distance: 92.6
click at [306, 185] on div "A B C D E F G H I J K L • Keyboard shortcuts Map Data Map data ©2025 Map data ©…" at bounding box center [384, 230] width 191 height 149
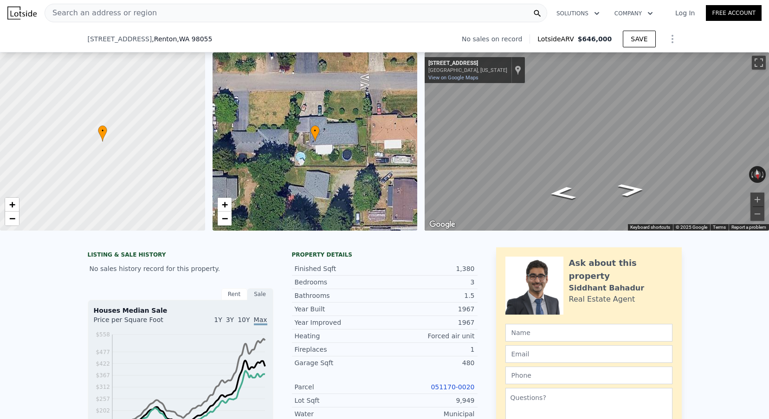
scroll to position [132, 0]
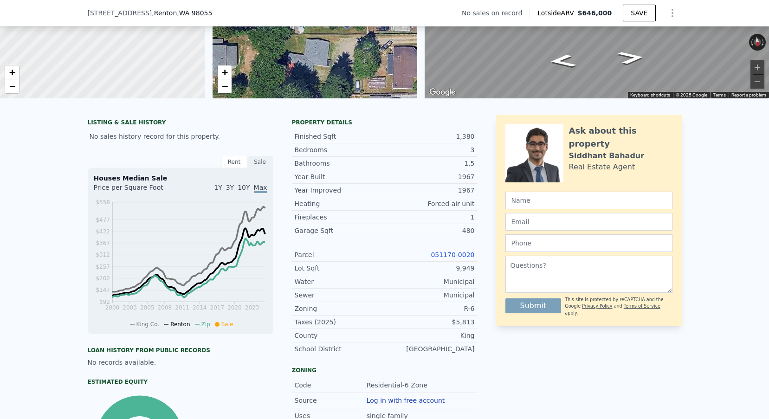
click at [451, 251] on link "051170-0020" at bounding box center [453, 254] width 44 height 7
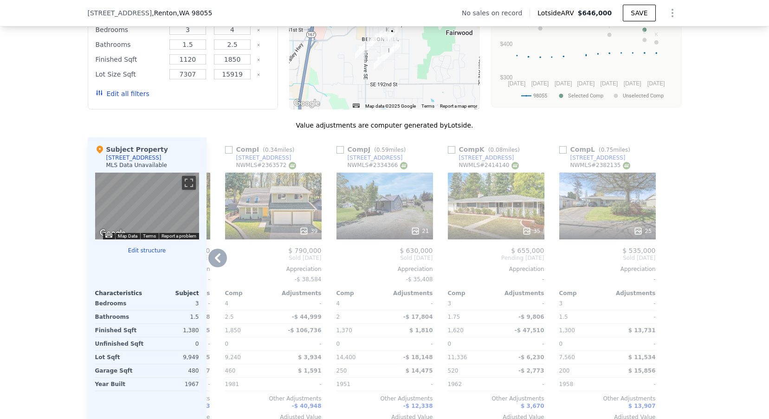
scroll to position [797, 0]
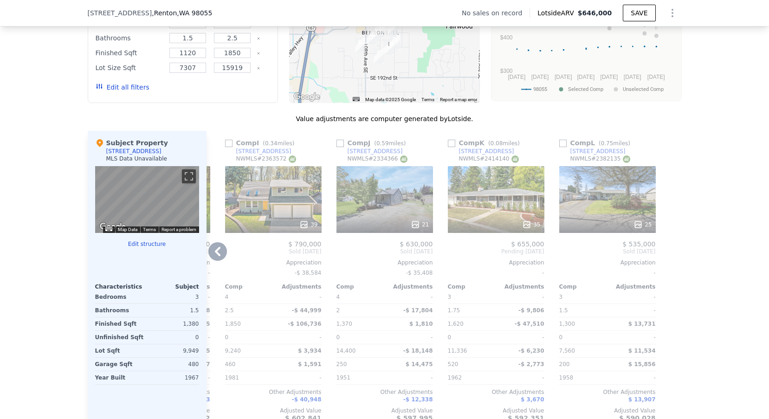
click at [609, 206] on div "25" at bounding box center [607, 199] width 97 height 67
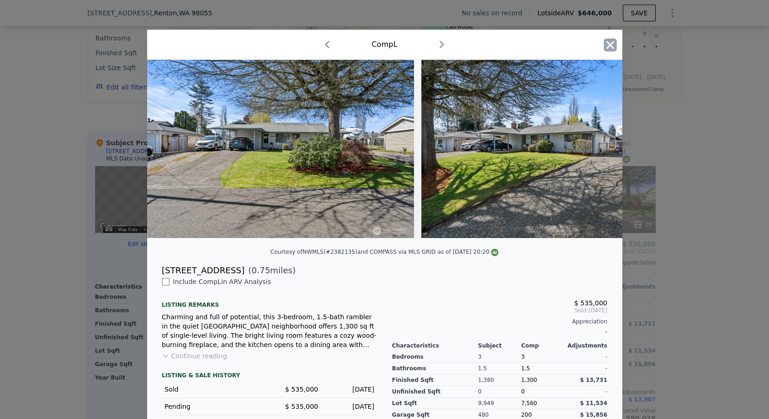
click at [612, 43] on icon "button" at bounding box center [610, 45] width 8 height 8
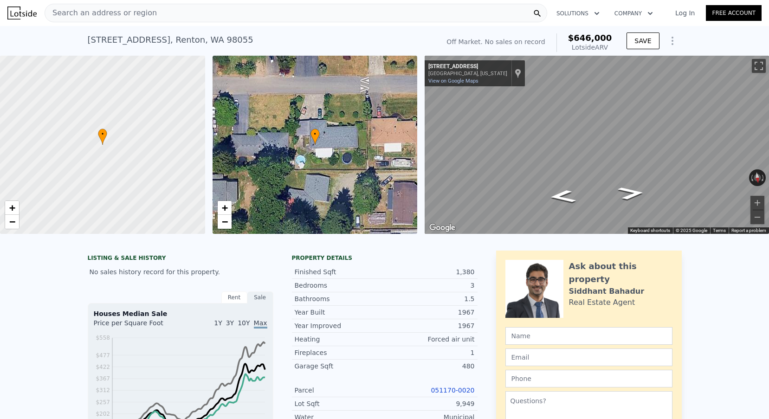
click at [141, 15] on span "Search an address or region" at bounding box center [101, 12] width 112 height 11
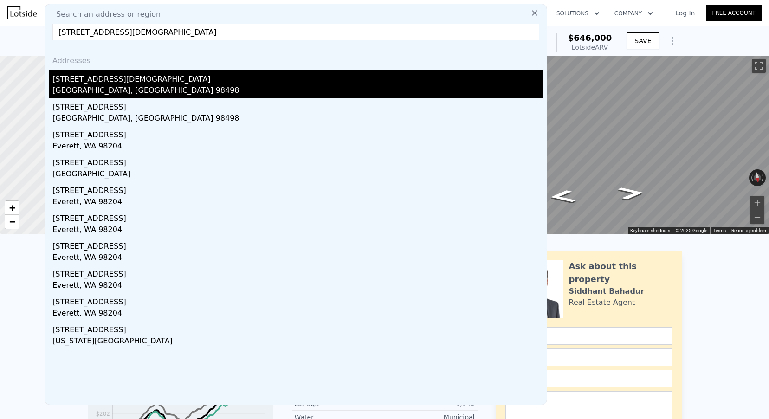
type input "[STREET_ADDRESS][DEMOGRAPHIC_DATA]"
click at [102, 92] on div "[GEOGRAPHIC_DATA], [GEOGRAPHIC_DATA] 98498" at bounding box center [297, 91] width 491 height 13
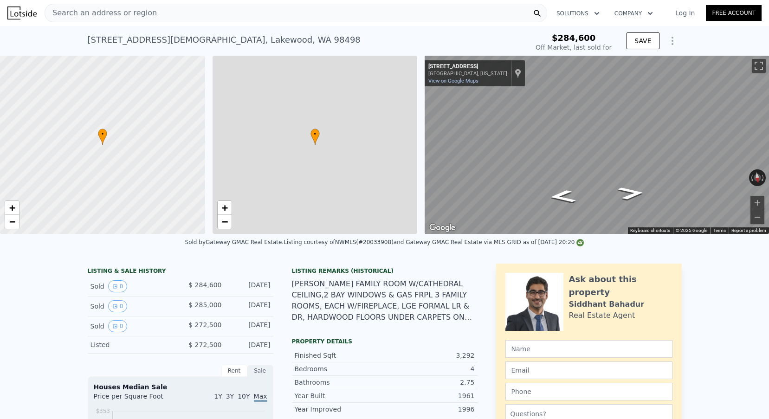
type input "$ 922,000"
type input "6"
type input "9"
type input "2.5"
type input "4"
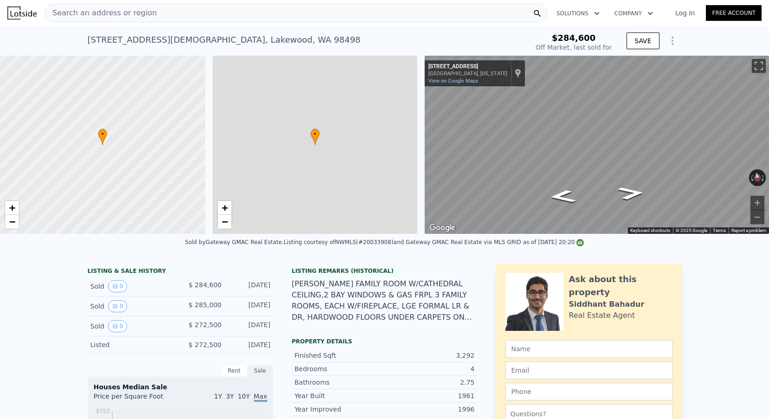
type input "2358"
type input "3765"
type input "8750"
type input "15682"
type input "$ 559,335"
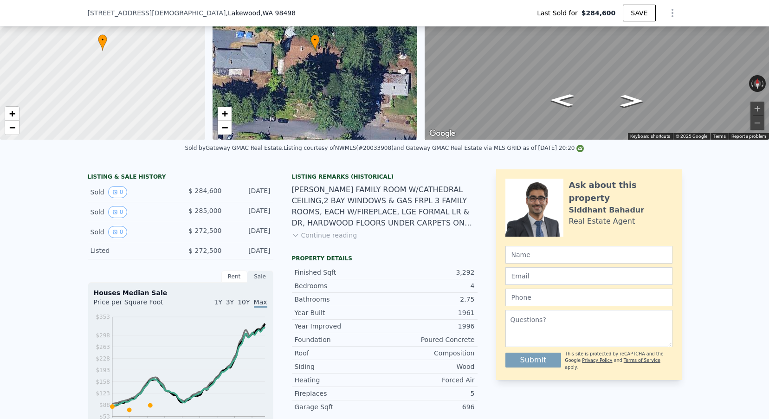
scroll to position [92, 0]
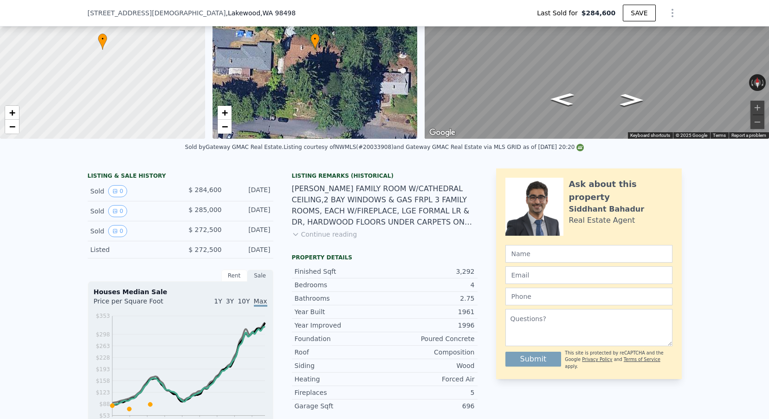
drag, startPoint x: 441, startPoint y: 284, endPoint x: 425, endPoint y: 286, distance: 16.4
click at [425, 286] on div "4" at bounding box center [430, 284] width 90 height 9
drag, startPoint x: 463, startPoint y: 284, endPoint x: 476, endPoint y: 303, distance: 23.3
click at [476, 303] on div "Finished Sqft 3,292 Bedrooms 4 Bathrooms 2.75 Year Built 1961" at bounding box center [385, 291] width 186 height 53
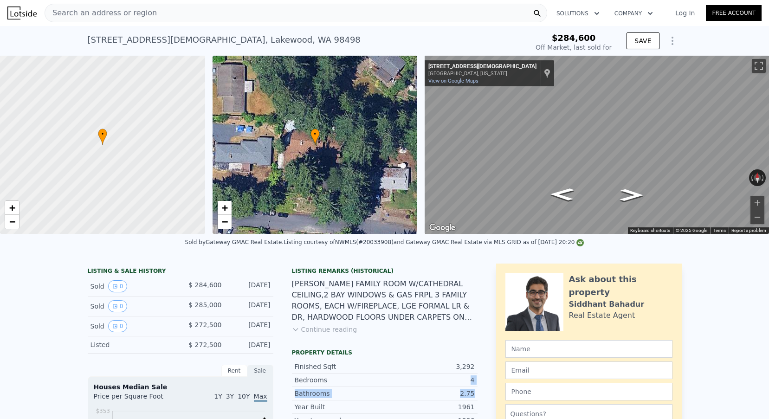
scroll to position [0, 0]
click at [673, 39] on icon "Show Options" at bounding box center [672, 40] width 11 height 11
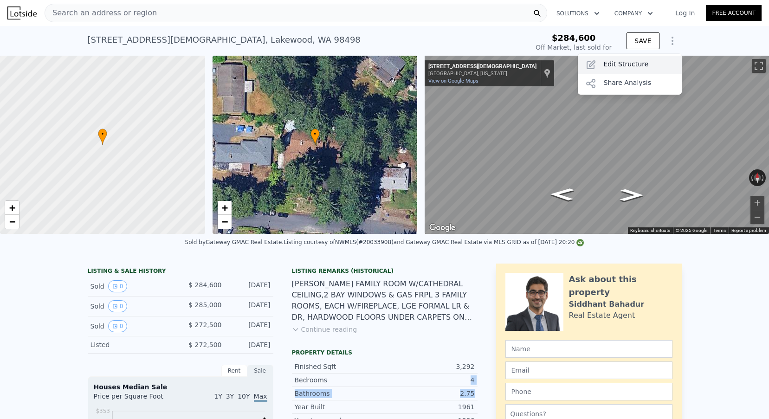
click at [625, 56] on div "Edit Structure" at bounding box center [630, 65] width 104 height 19
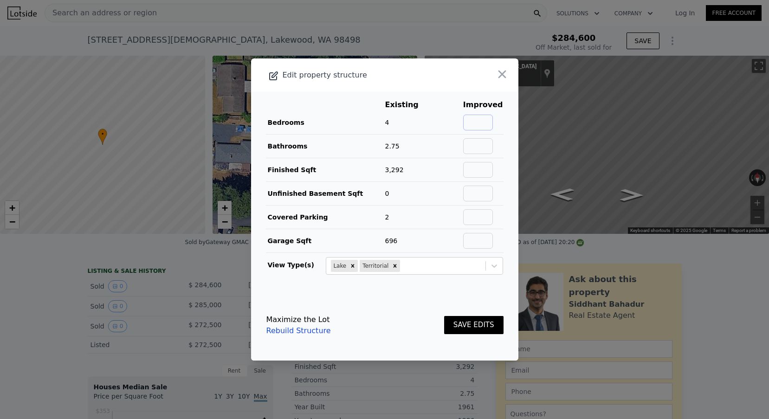
click at [481, 120] on input "text" at bounding box center [478, 123] width 30 height 16
type input "6"
click at [485, 148] on input "text" at bounding box center [478, 146] width 30 height 16
type input "2.75"
click at [492, 168] on input "text" at bounding box center [478, 170] width 30 height 16
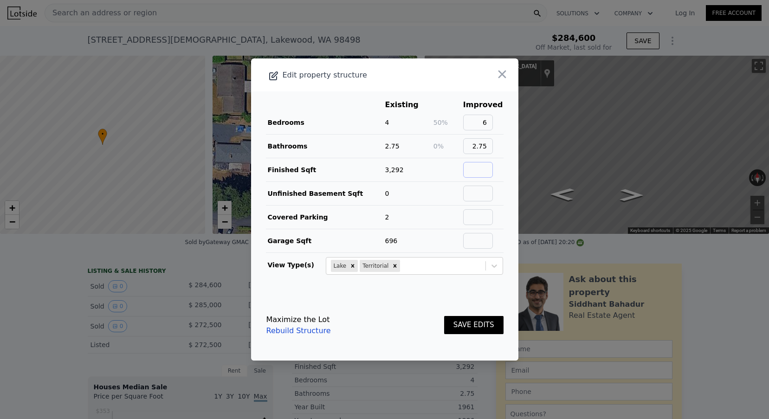
type input "4"
type input "3292"
click at [493, 191] on input "text" at bounding box center [478, 194] width 30 height 16
type input "0"
click at [487, 217] on input "text" at bounding box center [478, 217] width 30 height 16
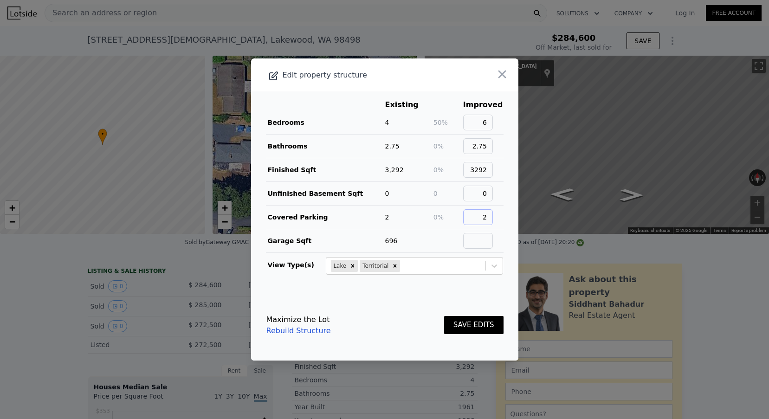
type input "2"
click at [481, 248] on input "text" at bounding box center [478, 241] width 30 height 16
type input "696"
click at [480, 318] on button "SAVE EDITS" at bounding box center [473, 325] width 59 height 18
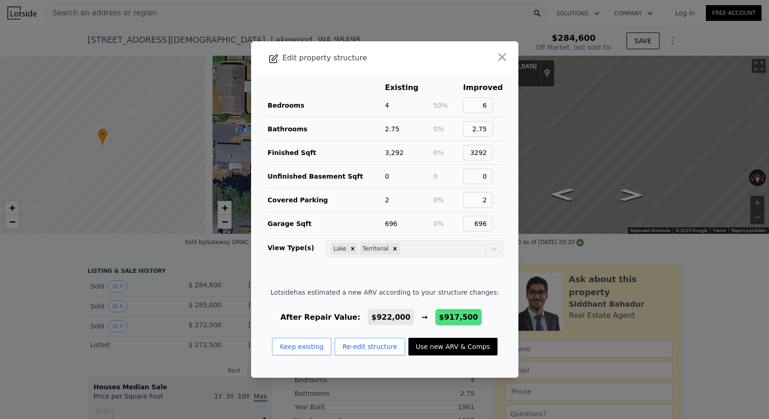
click at [437, 346] on button "Use new ARV & Comps" at bounding box center [453, 347] width 89 height 18
type input "$ 917,500"
type input "$ 555,163"
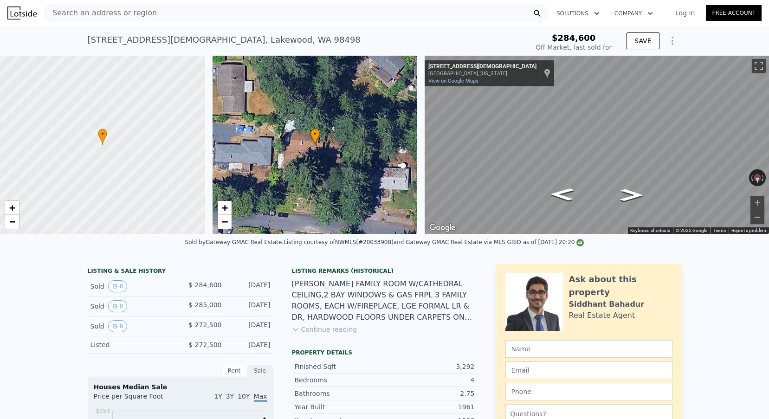
type input "$ 922,000"
type input "$ 559,335"
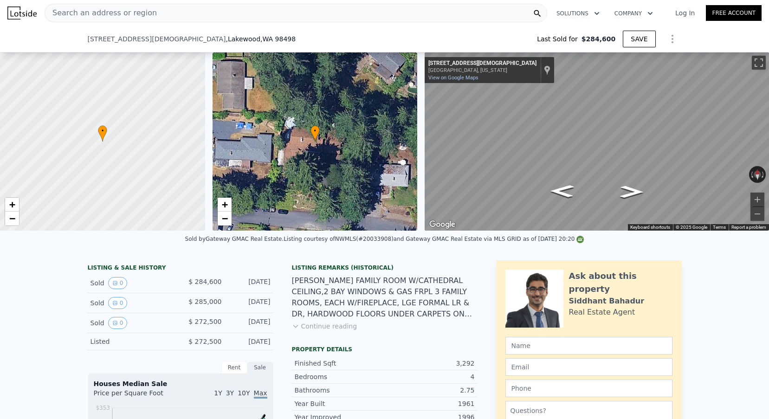
scroll to position [116, 0]
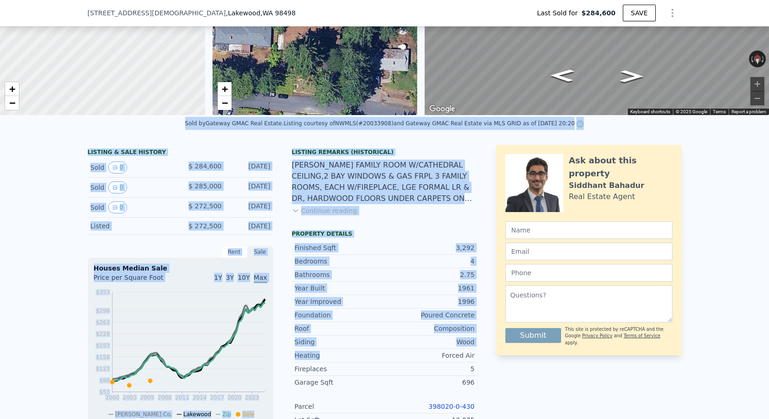
drag, startPoint x: 171, startPoint y: 121, endPoint x: 360, endPoint y: 354, distance: 299.7
click at [281, 175] on div "LISTING & SALE HISTORY Sold 0 $ 284,600 [DATE] Sold 0 $ 285,000 [DATE] Sold 0 $…" at bounding box center [283, 373] width 390 height 456
drag, startPoint x: 186, startPoint y: 123, endPoint x: 369, endPoint y: 334, distance: 279.8
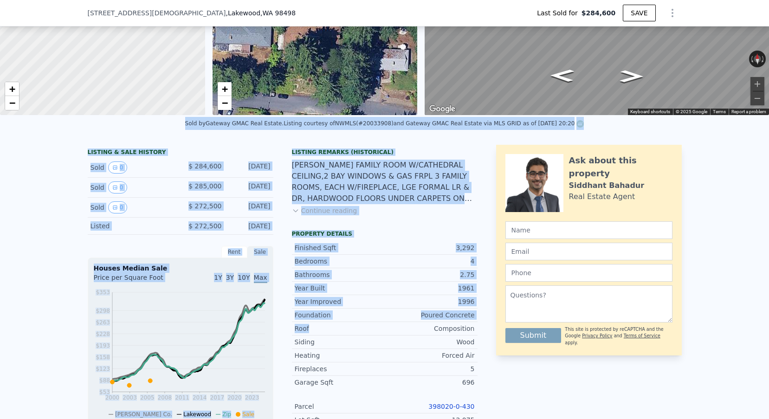
click at [287, 149] on div "LISTING & SALE HISTORY Sold 0 $ 284,600 [DATE] Sold 0 $ 285,000 [DATE] Sold 0 $…" at bounding box center [283, 373] width 390 height 456
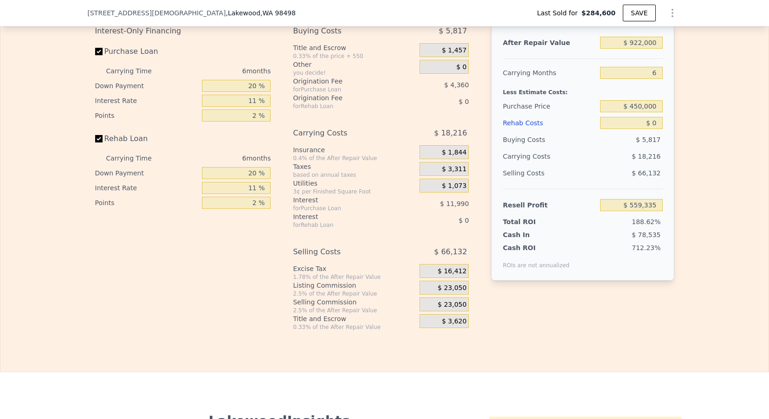
scroll to position [1282, 0]
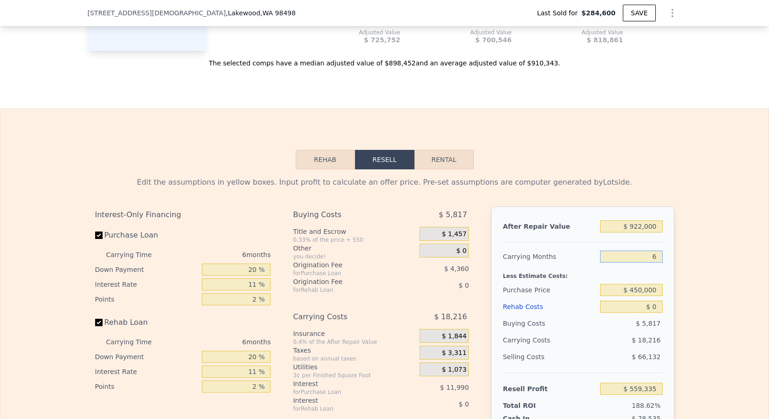
click at [660, 258] on input "6" at bounding box center [631, 257] width 62 height 12
type input "3"
type input "$ 568,443"
type input "3"
click at [634, 291] on input "$ 450,000" at bounding box center [631, 290] width 62 height 12
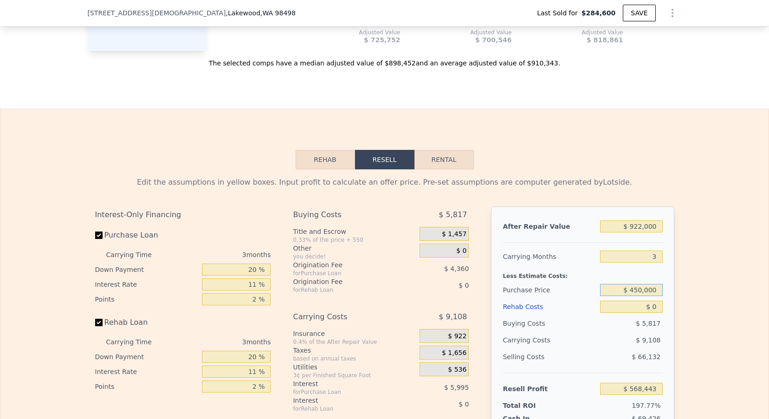
click at [634, 291] on input "$ 450,000" at bounding box center [631, 290] width 62 height 12
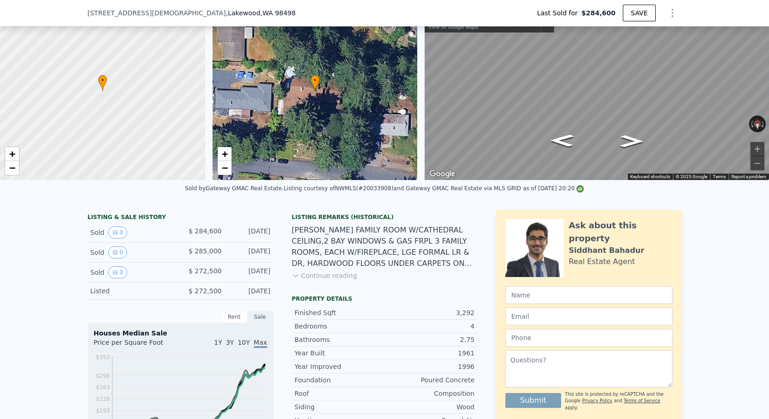
type input "$ 450,000"
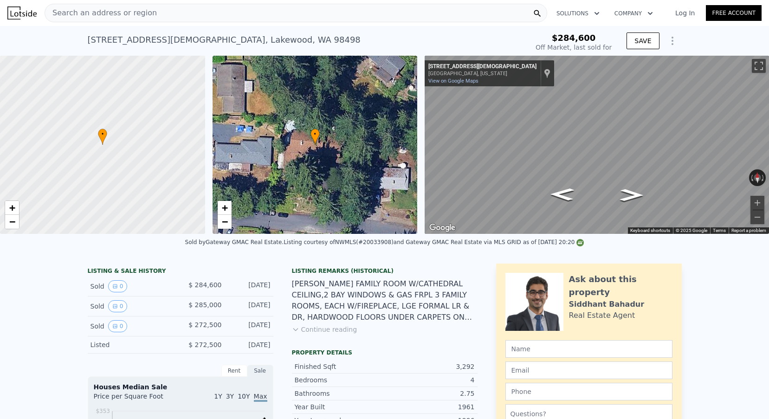
type input "$ 383,605"
click at [420, 88] on div "• + − • + − ← Move left → Move right ↑ Move up ↓ Move down + Zoom in - Zoom out…" at bounding box center [384, 145] width 769 height 178
click at [669, 44] on icon "Show Options" at bounding box center [672, 40] width 11 height 11
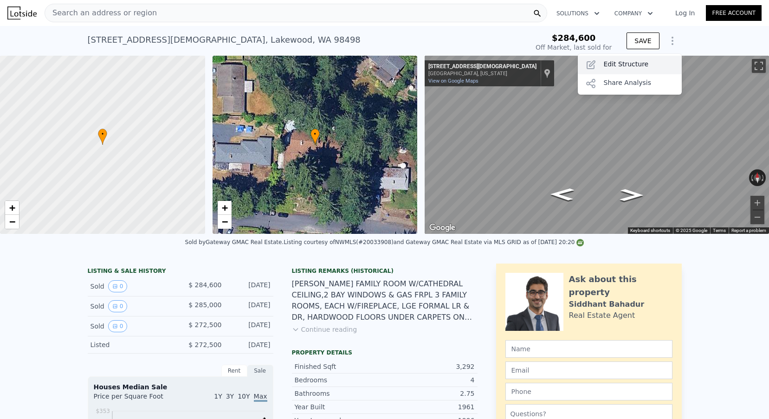
click at [639, 59] on div "Edit Structure" at bounding box center [630, 65] width 104 height 19
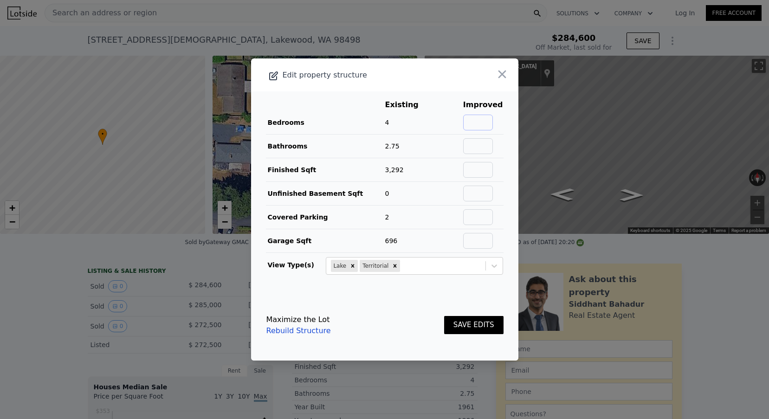
click at [475, 126] on input "text" at bounding box center [478, 123] width 30 height 16
type input "4"
click at [474, 151] on input "text" at bounding box center [478, 146] width 30 height 16
type input "2.75"
click at [471, 175] on input "text" at bounding box center [478, 170] width 30 height 16
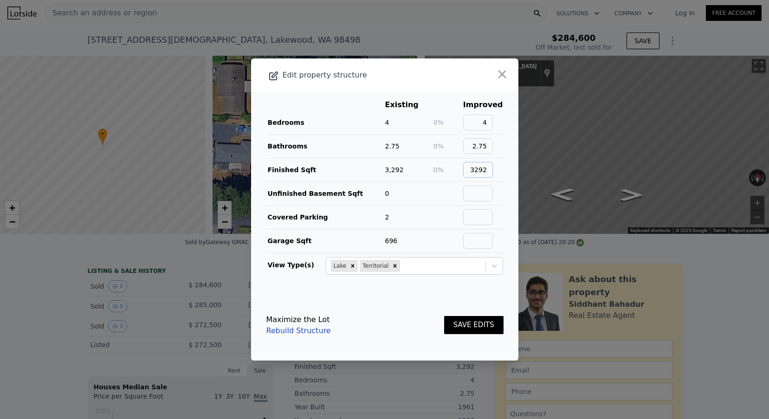
type input "3292"
click at [482, 195] on input "text" at bounding box center [478, 194] width 30 height 16
type input "0"
click at [482, 214] on input "text" at bounding box center [478, 217] width 30 height 16
type input "2"
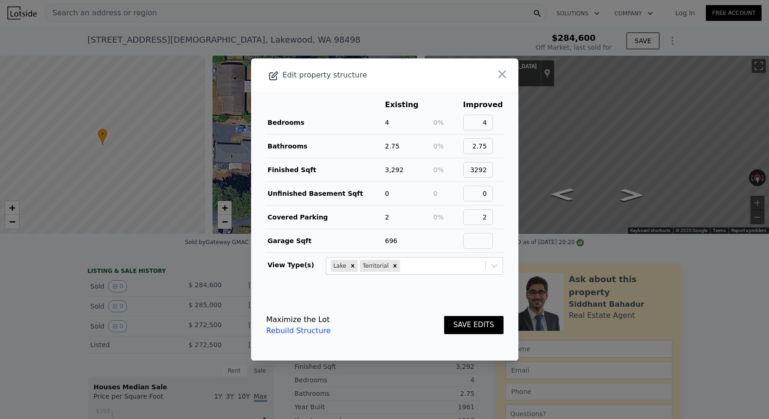
click at [488, 325] on button "SAVE EDITS" at bounding box center [473, 325] width 59 height 18
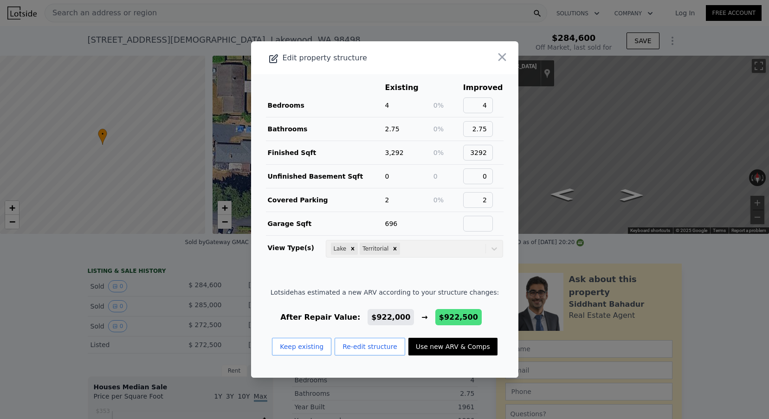
click at [451, 341] on button "Use new ARV & Comps" at bounding box center [453, 347] width 89 height 18
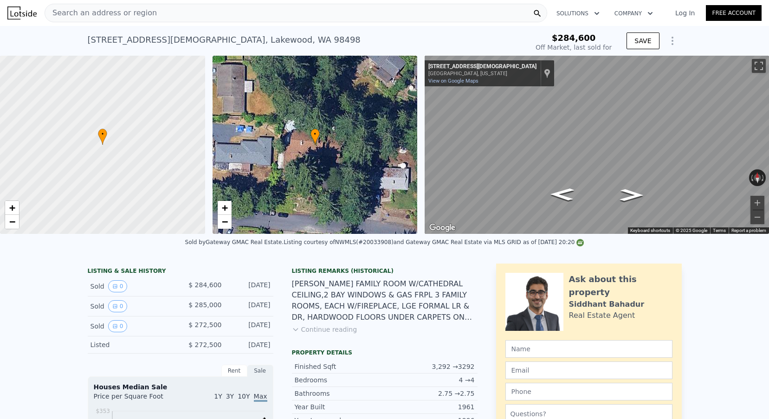
type input "$ 922,500"
type input "$ 384,067"
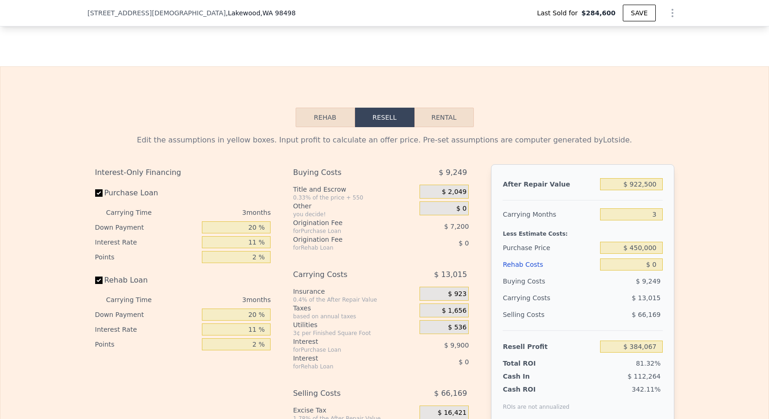
scroll to position [1384, 0]
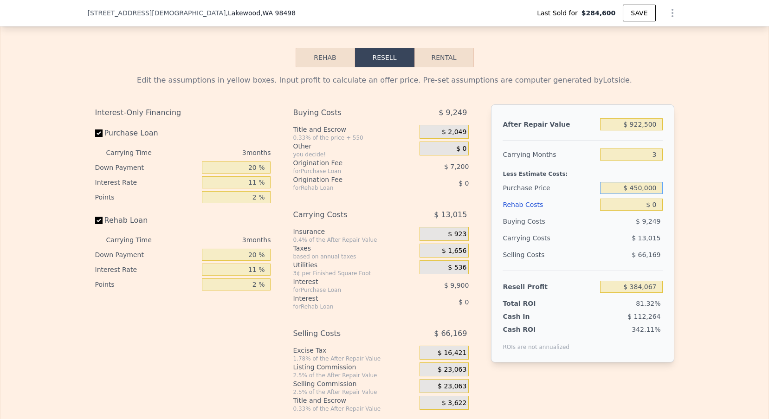
click at [630, 184] on input "$ 450,000" at bounding box center [631, 188] width 62 height 12
click at [635, 185] on input "$ 450,000" at bounding box center [631, 188] width 62 height 12
click at [637, 185] on input "$ 450,000" at bounding box center [631, 188] width 62 height 12
click at [639, 188] on input "$ 450,000" at bounding box center [631, 188] width 62 height 12
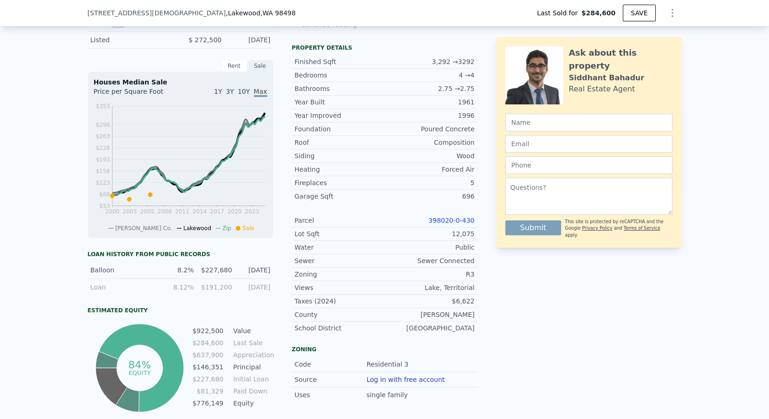
scroll to position [301, 0]
click at [445, 223] on link "398020-0-430" at bounding box center [451, 220] width 46 height 7
type input "$ 922,000"
type input "6"
type input "$ 559,335"
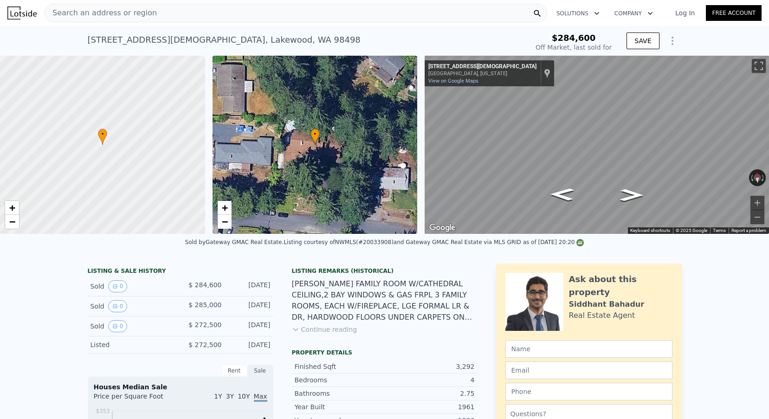
scroll to position [0, 0]
click at [227, 209] on span "+" at bounding box center [224, 208] width 6 height 12
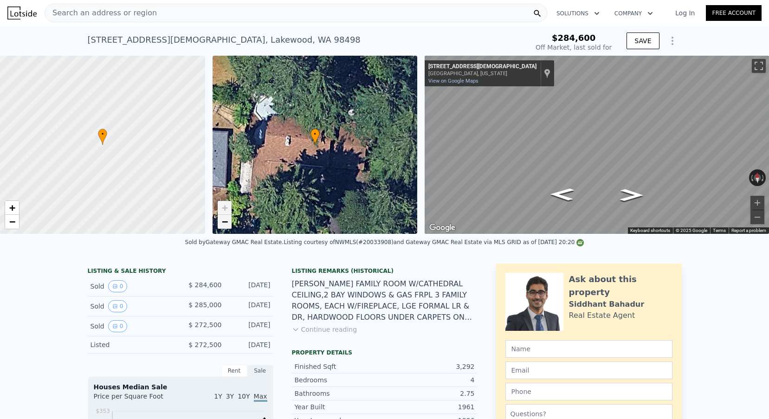
click at [221, 223] on span "−" at bounding box center [224, 222] width 6 height 12
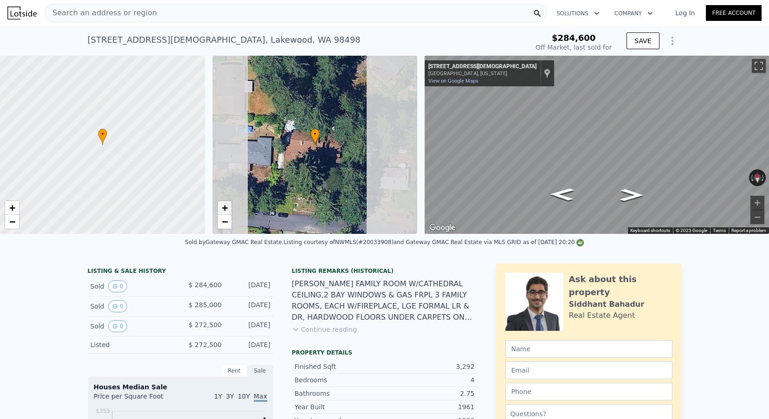
click at [225, 207] on span "+" at bounding box center [224, 208] width 6 height 12
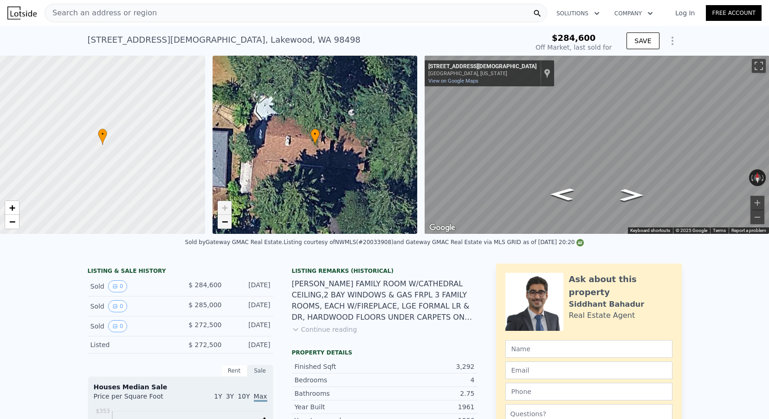
click at [224, 219] on span "−" at bounding box center [224, 222] width 6 height 12
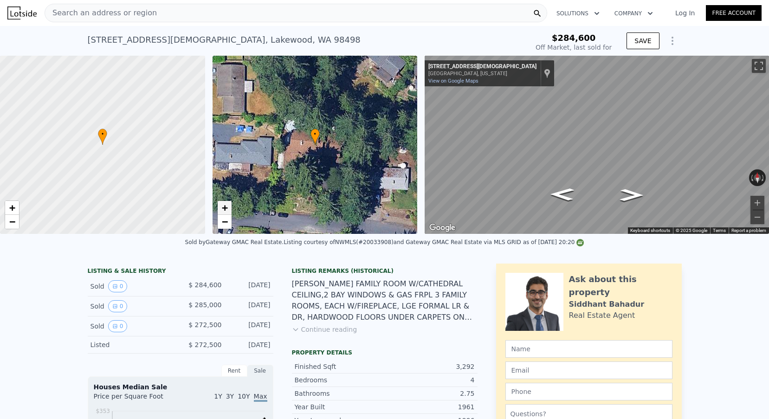
click at [224, 211] on span "+" at bounding box center [224, 208] width 6 height 12
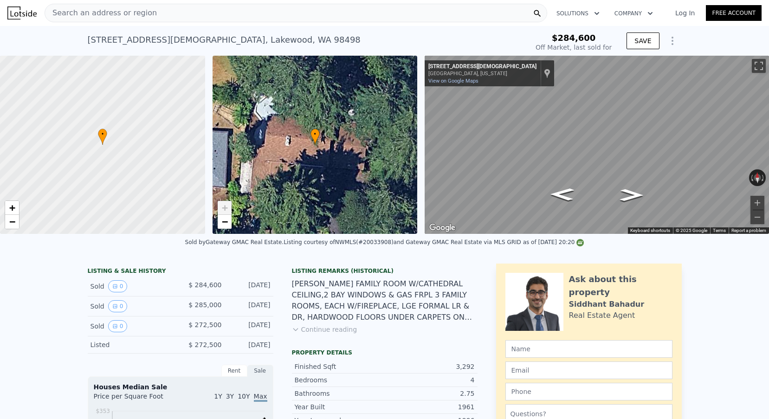
click at [224, 211] on span "+" at bounding box center [224, 208] width 6 height 12
click at [13, 221] on span "−" at bounding box center [12, 222] width 6 height 12
click at [13, 202] on span "+" at bounding box center [12, 208] width 6 height 12
click at [12, 210] on span "+" at bounding box center [12, 208] width 6 height 12
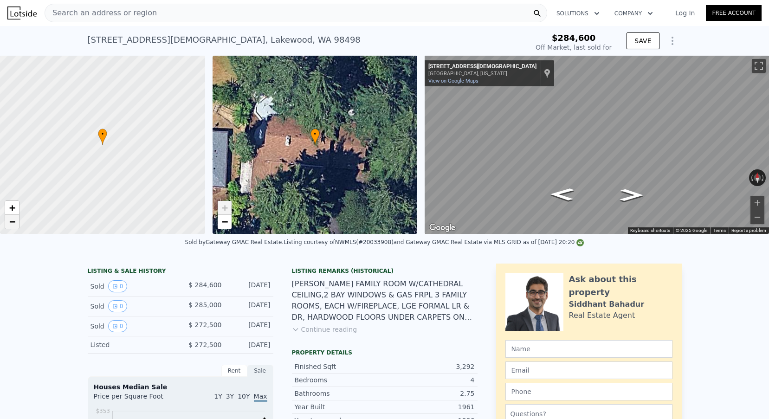
click at [10, 221] on span "−" at bounding box center [12, 222] width 6 height 12
click at [11, 211] on span "+" at bounding box center [12, 208] width 6 height 12
